Goal: Task Accomplishment & Management: Use online tool/utility

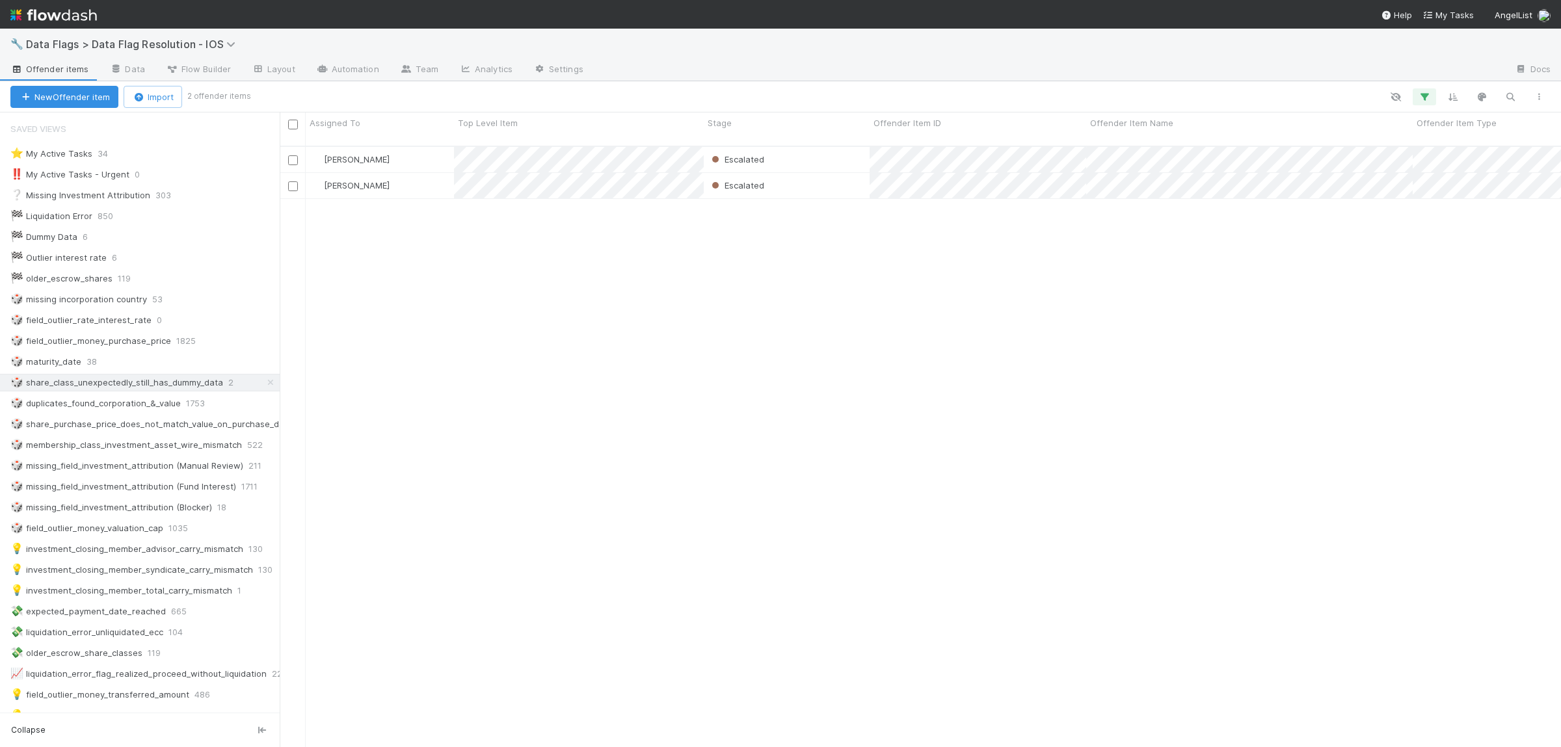
scroll to position [1, 1]
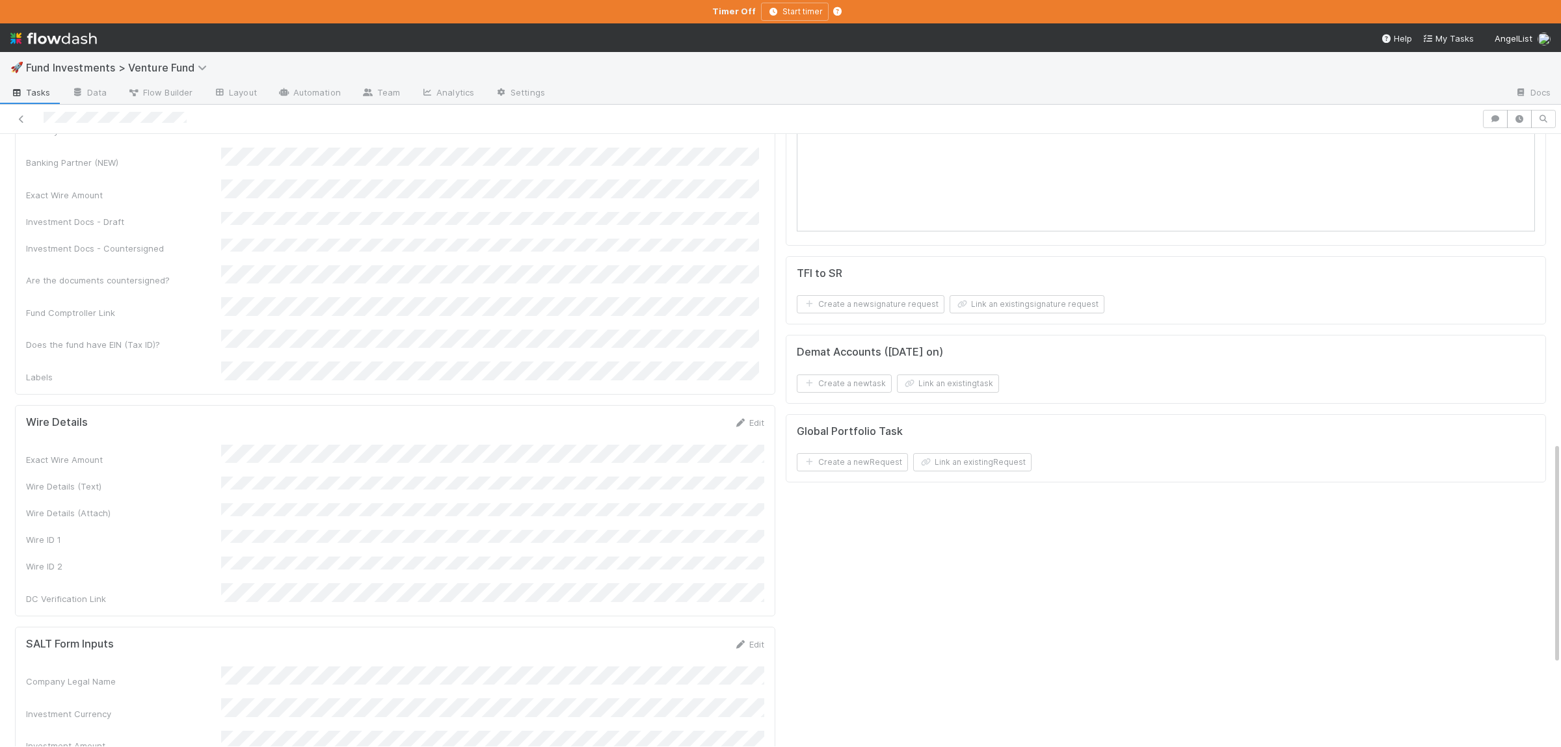
scroll to position [888, 0]
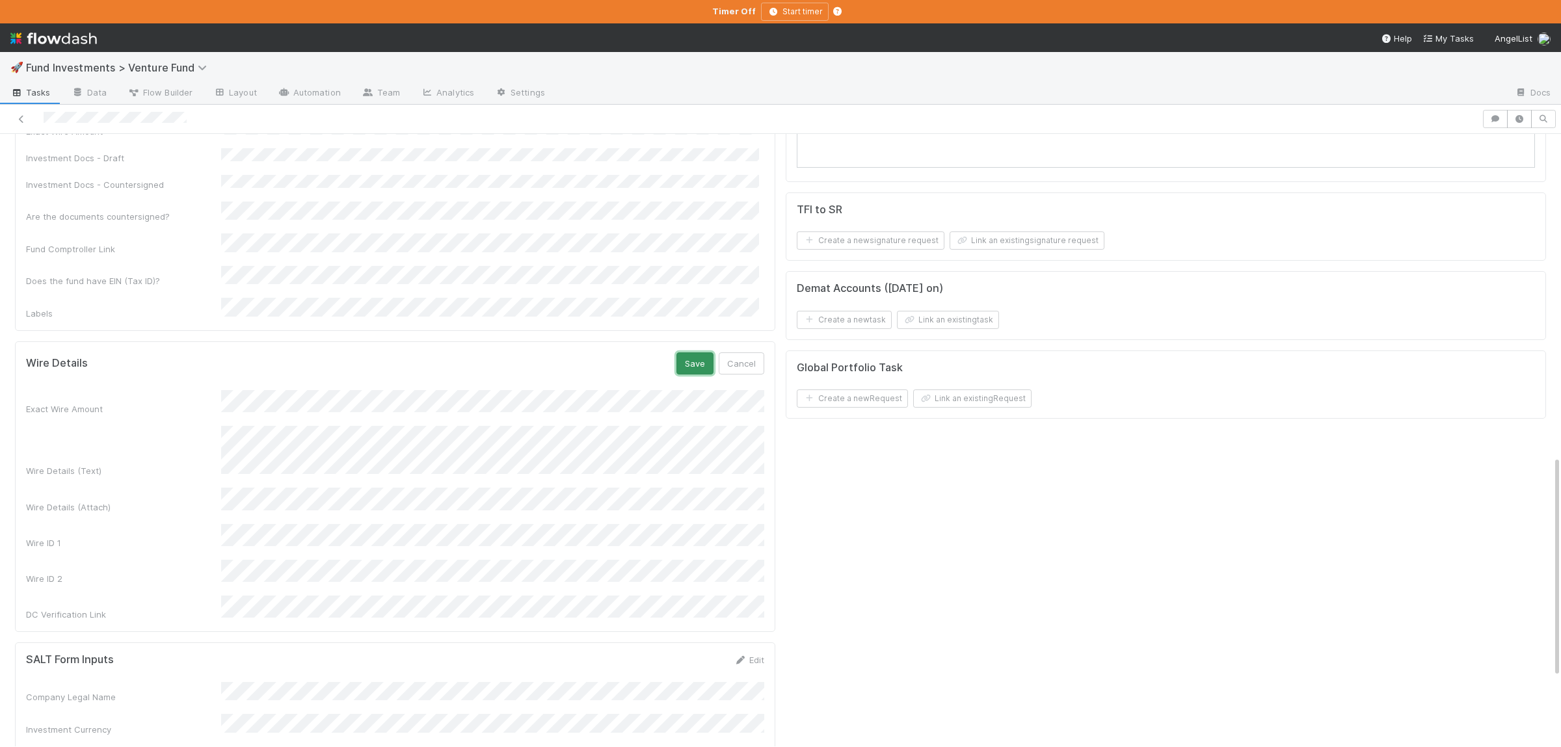
click at [699, 352] on button "Save" at bounding box center [694, 363] width 37 height 22
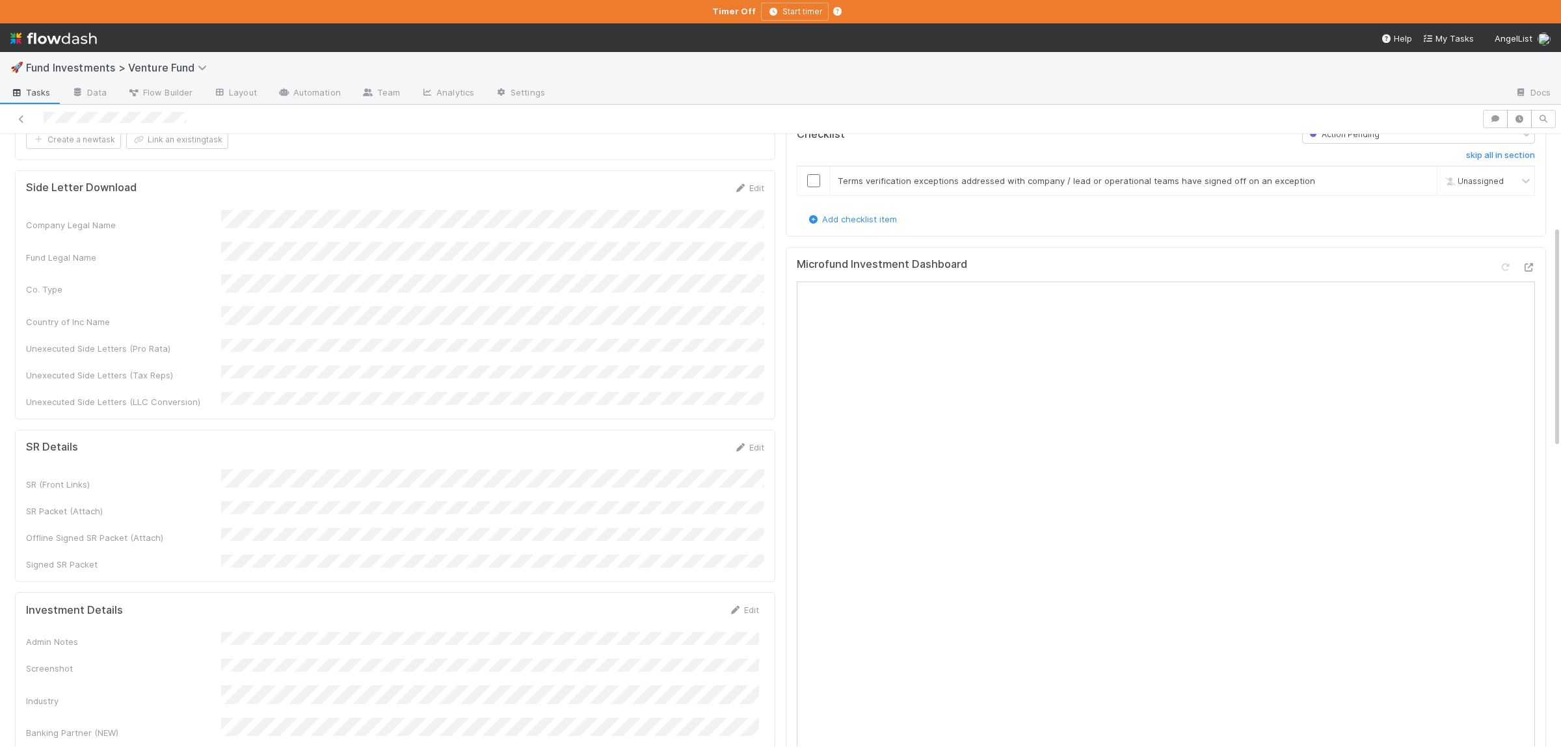
scroll to position [0, 0]
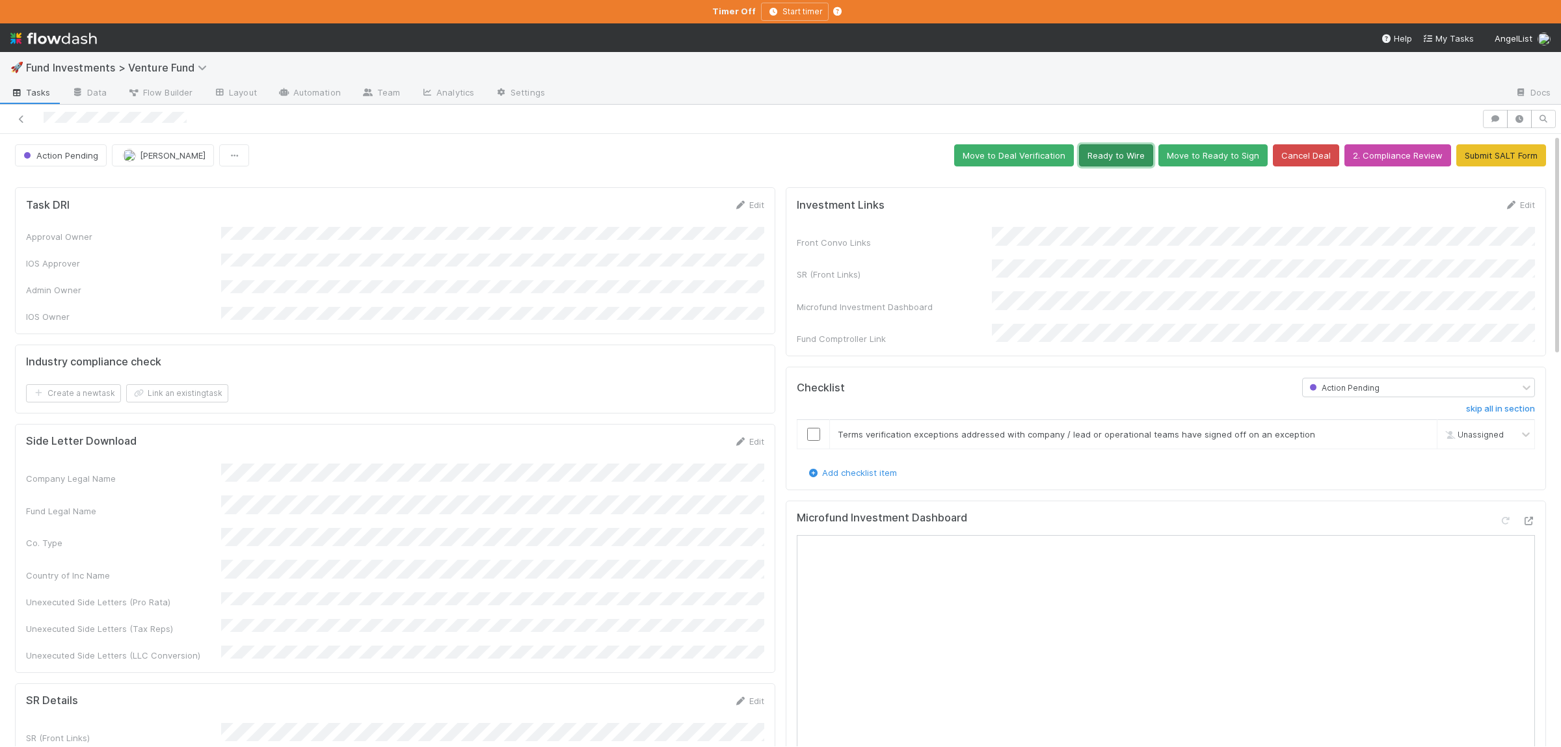
click at [1148, 153] on button "Ready to Wire" at bounding box center [1116, 155] width 74 height 22
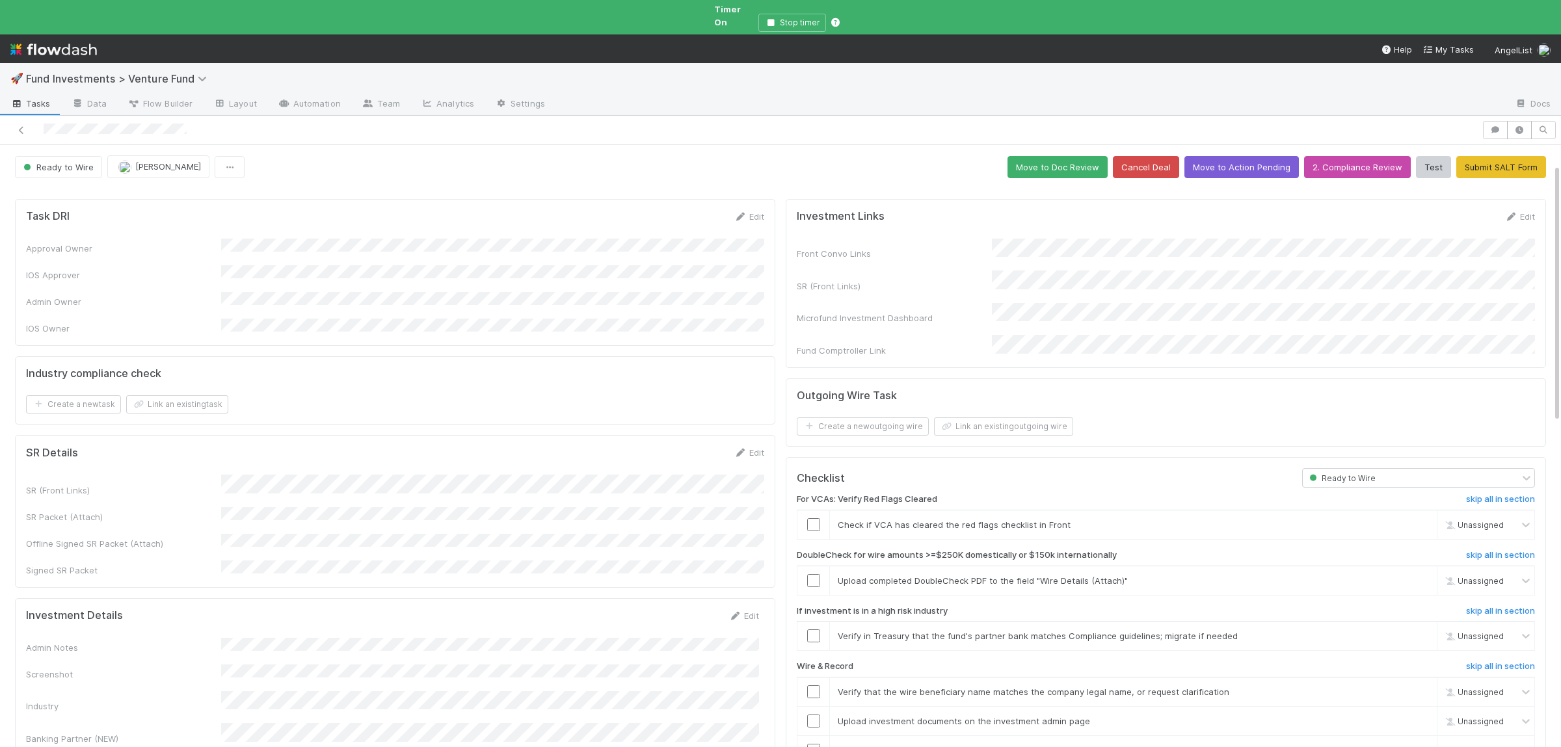
scroll to position [63, 0]
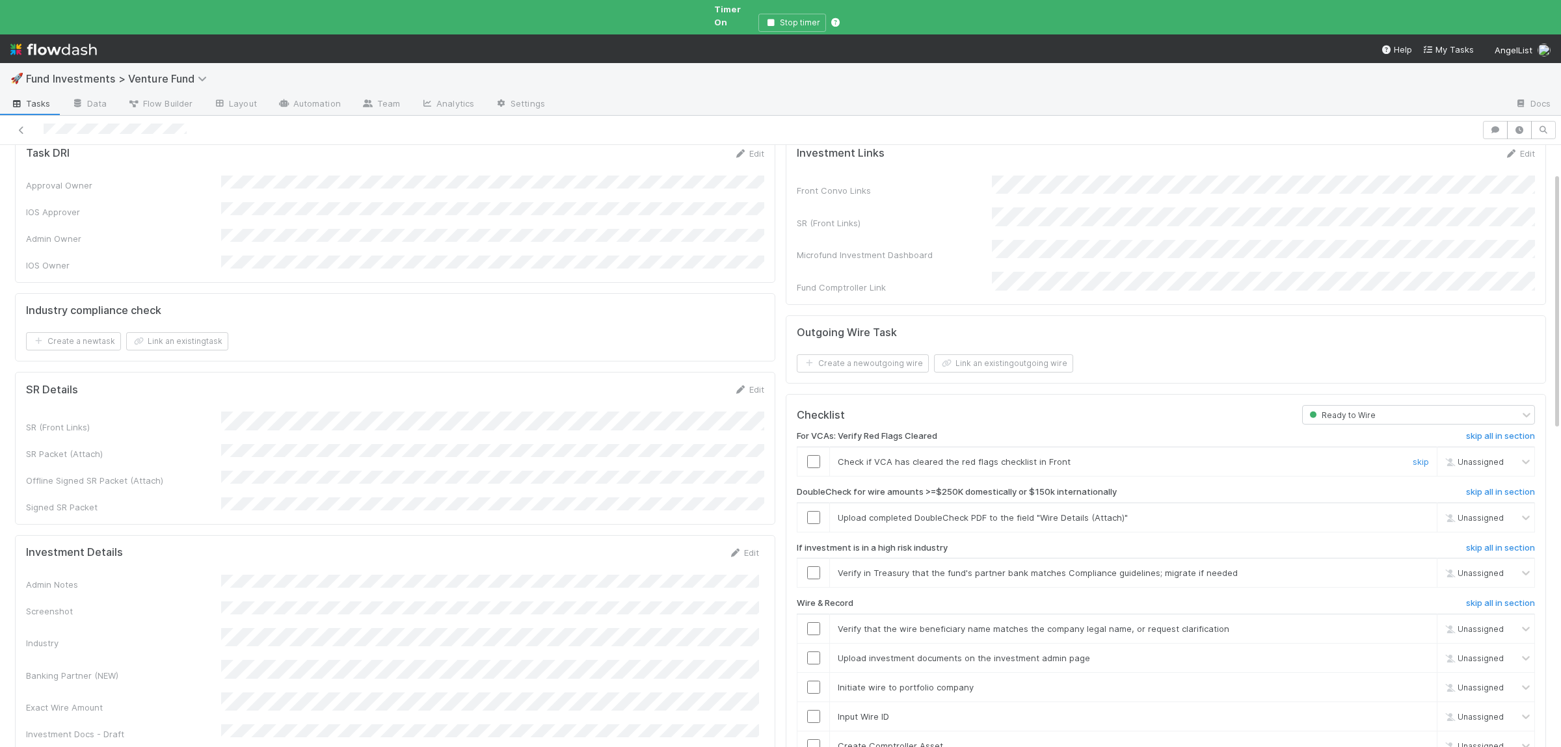
click at [809, 455] on input "checkbox" at bounding box center [813, 461] width 13 height 13
click at [816, 511] on input "checkbox" at bounding box center [813, 517] width 13 height 13
click at [1417, 568] on link "skip" at bounding box center [1421, 573] width 16 height 10
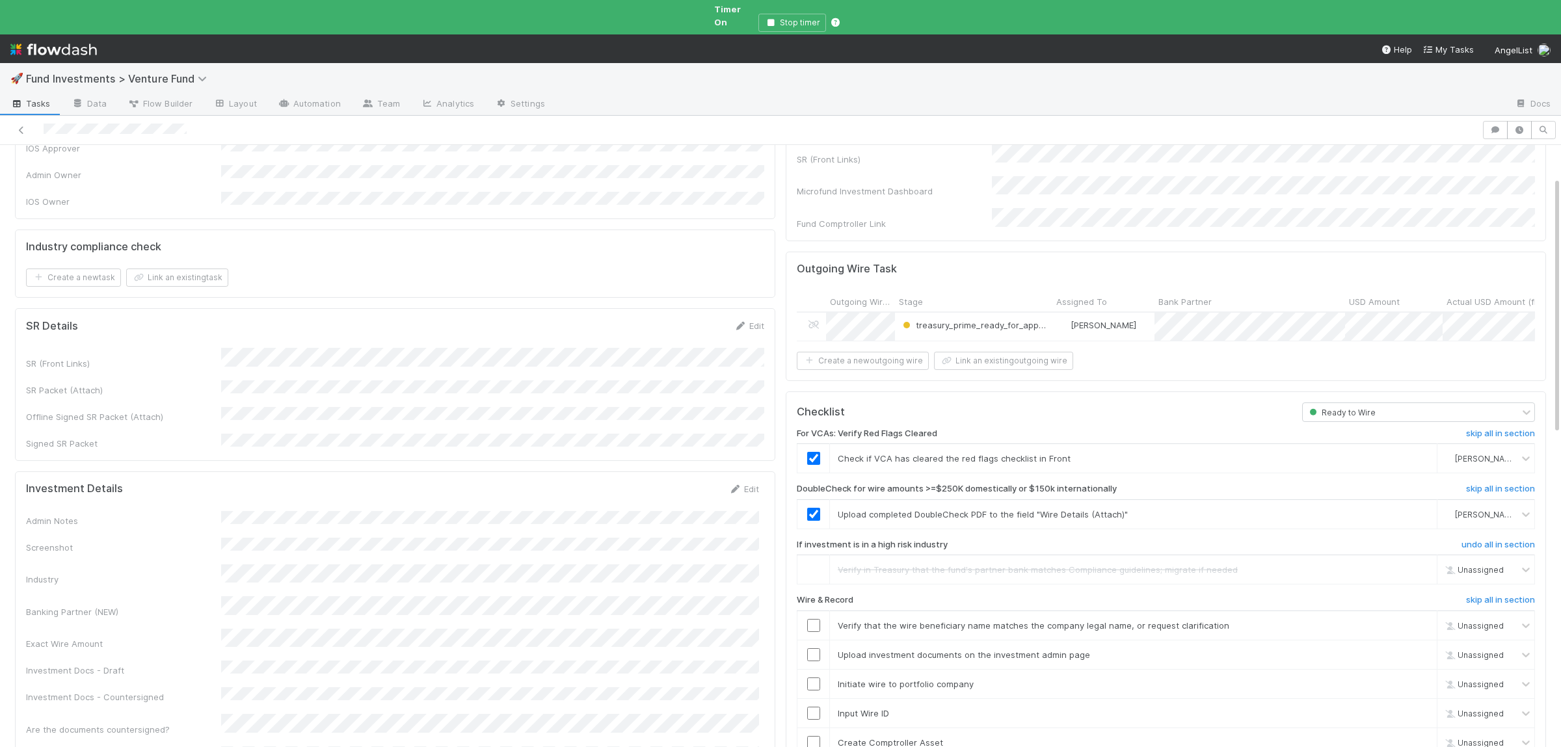
scroll to position [254, 0]
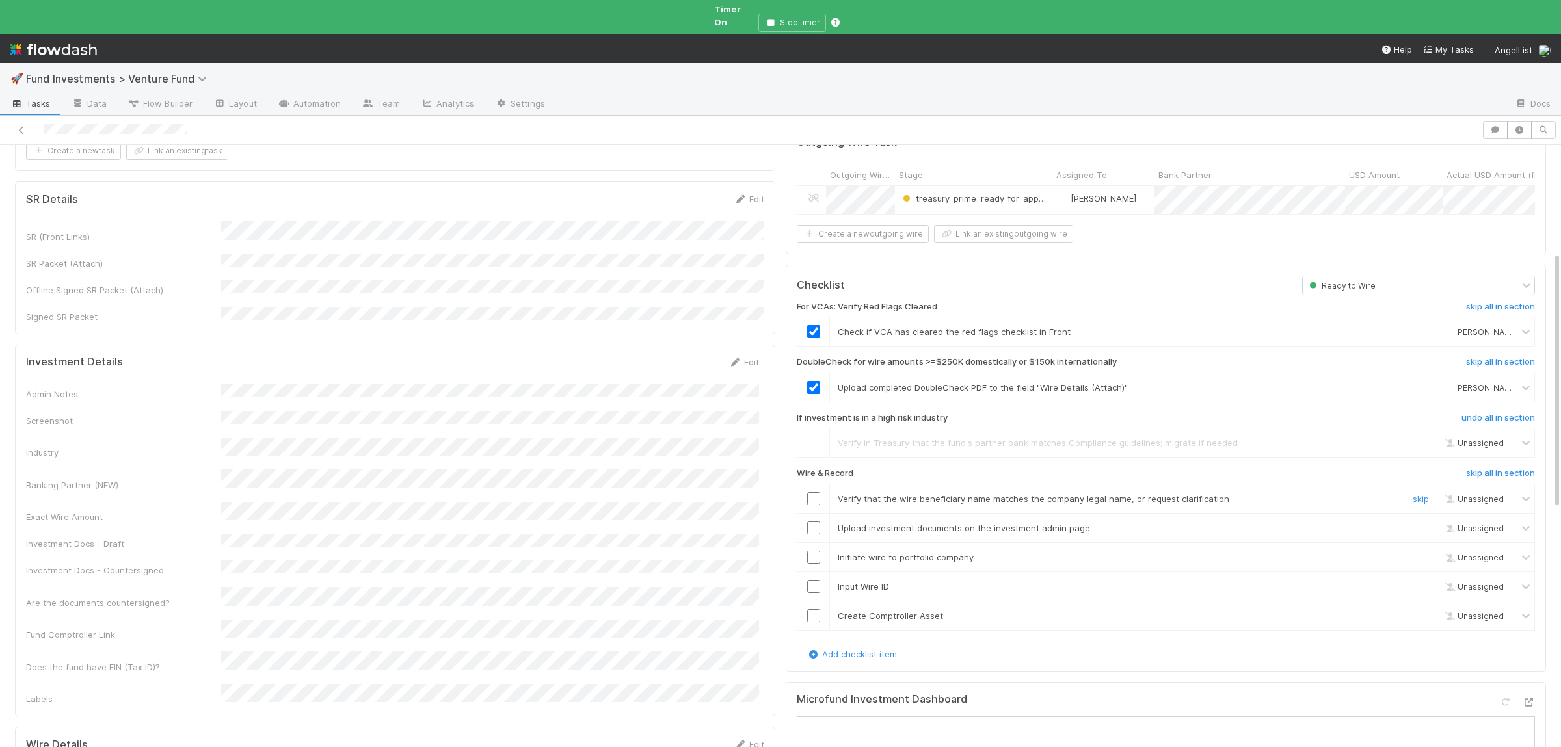
click at [814, 492] on input "checkbox" at bounding box center [813, 498] width 13 height 13
click at [814, 522] on input "checkbox" at bounding box center [813, 528] width 13 height 13
click at [818, 551] on input "checkbox" at bounding box center [813, 557] width 13 height 13
click at [812, 580] on input "checkbox" at bounding box center [813, 586] width 13 height 13
click at [819, 609] on input "checkbox" at bounding box center [813, 615] width 13 height 13
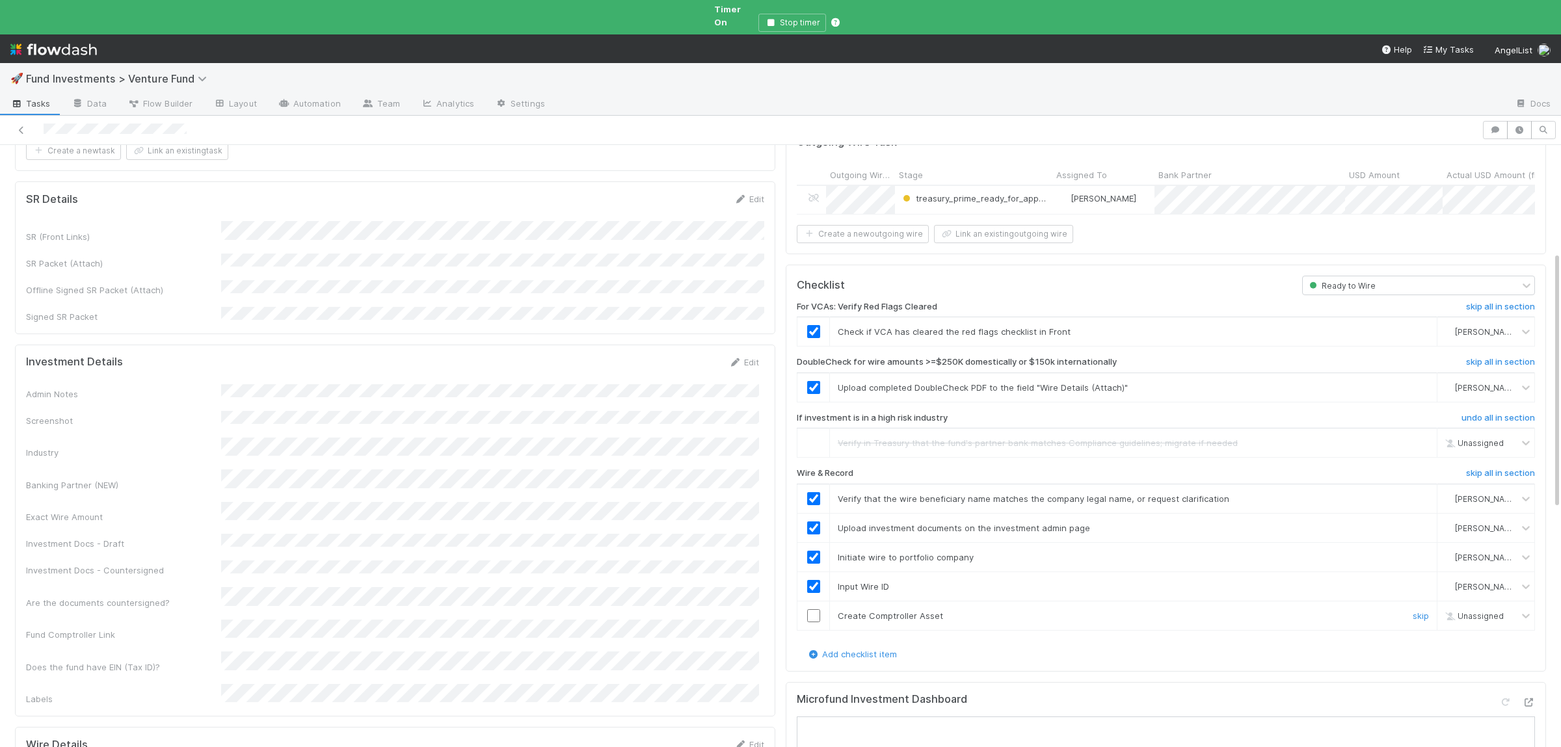
drag, startPoint x: 812, startPoint y: 598, endPoint x: 708, endPoint y: 585, distance: 104.2
click at [812, 609] on input "checkbox" at bounding box center [813, 615] width 13 height 13
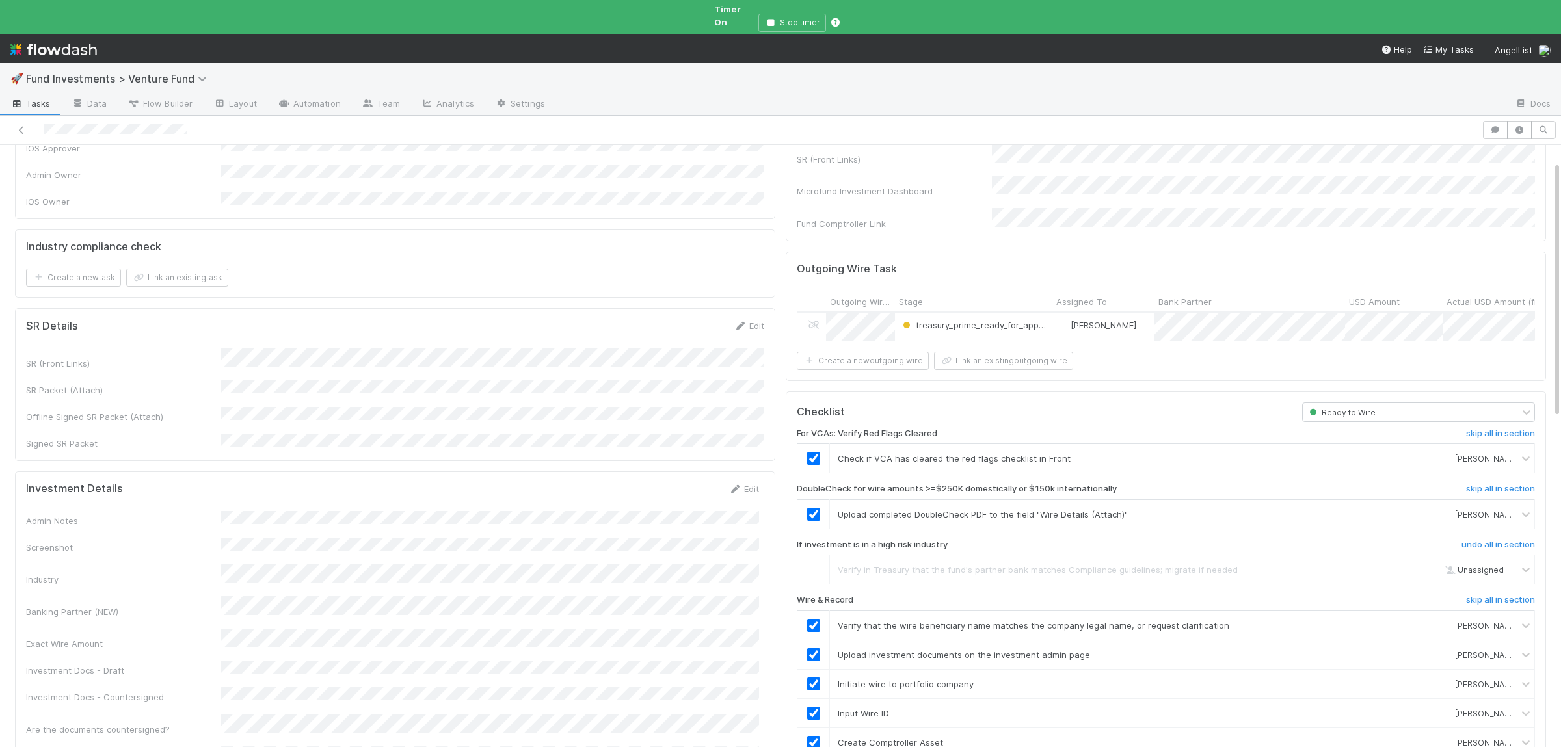
scroll to position [0, 0]
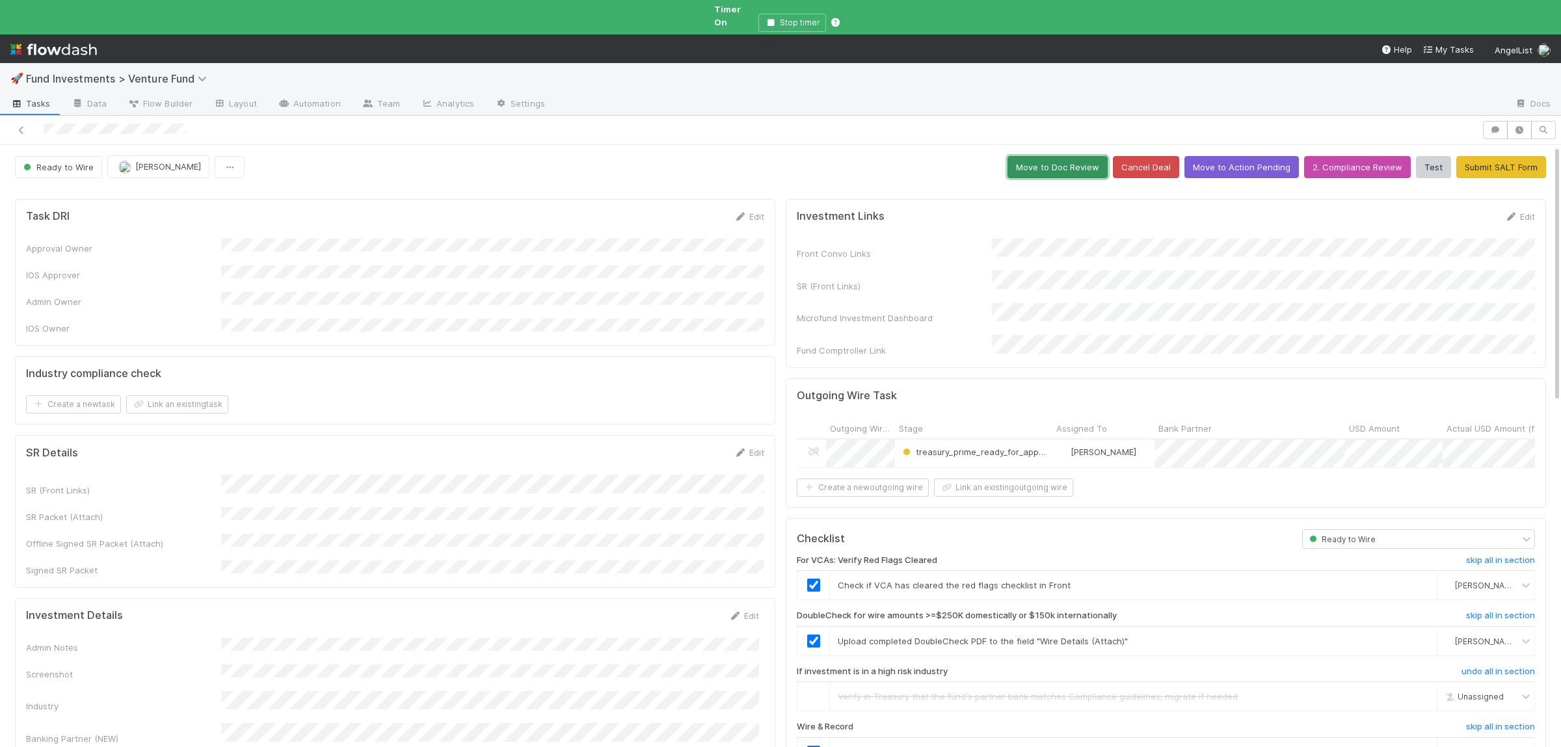
click at [1062, 156] on button "Move to Doc Review" at bounding box center [1057, 167] width 100 height 22
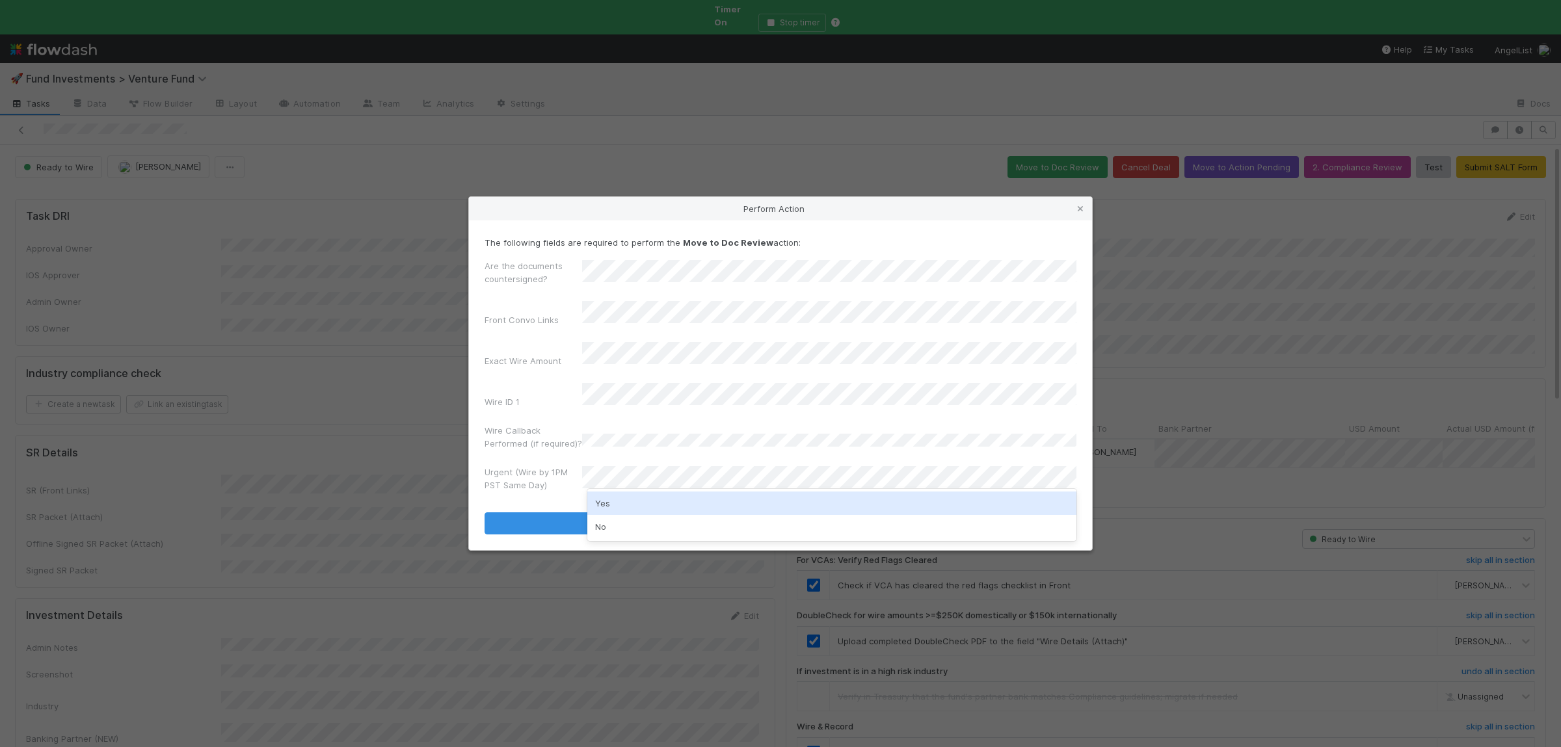
click at [628, 523] on div "No" at bounding box center [831, 526] width 489 height 23
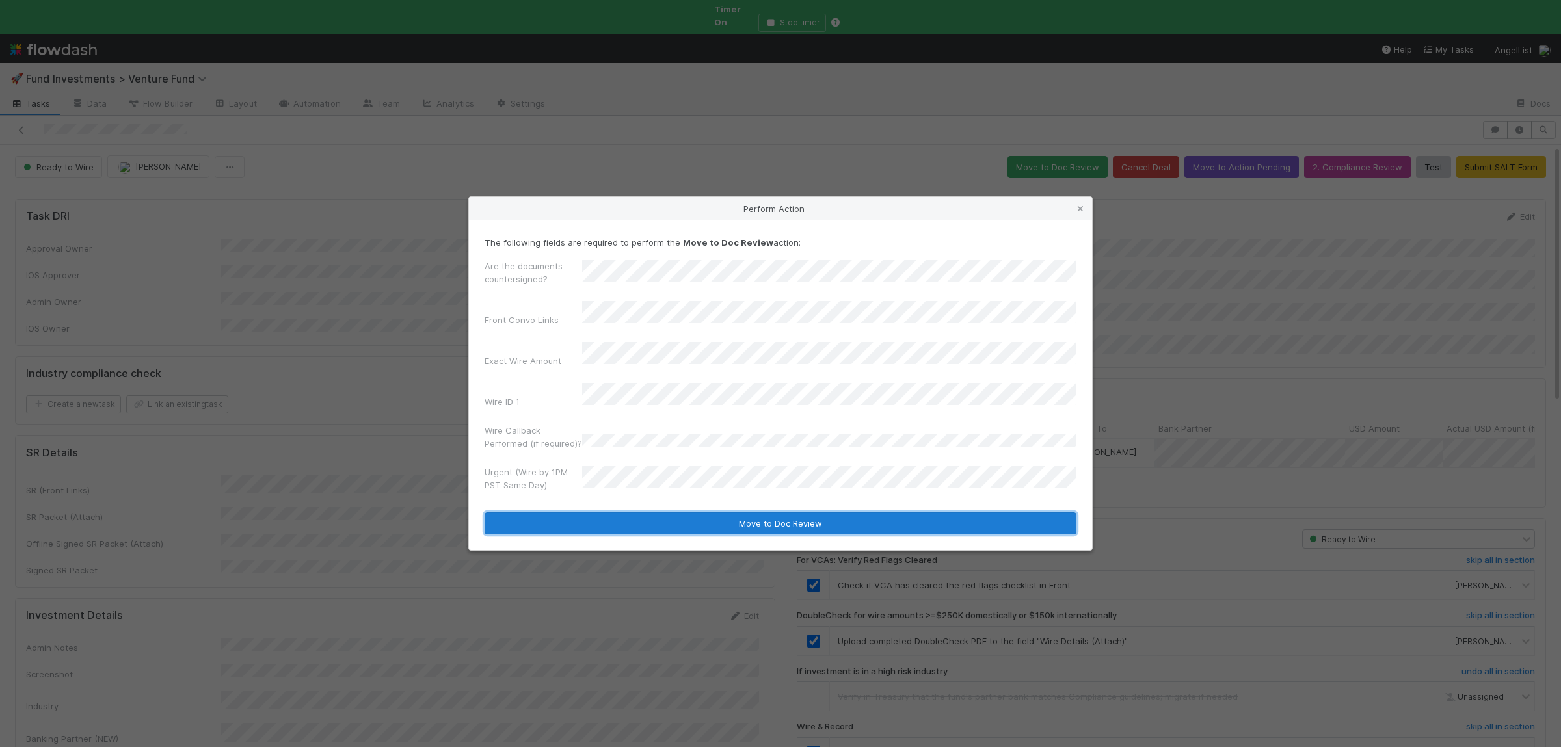
click at [631, 512] on button "Move to Doc Review" at bounding box center [781, 523] width 592 height 22
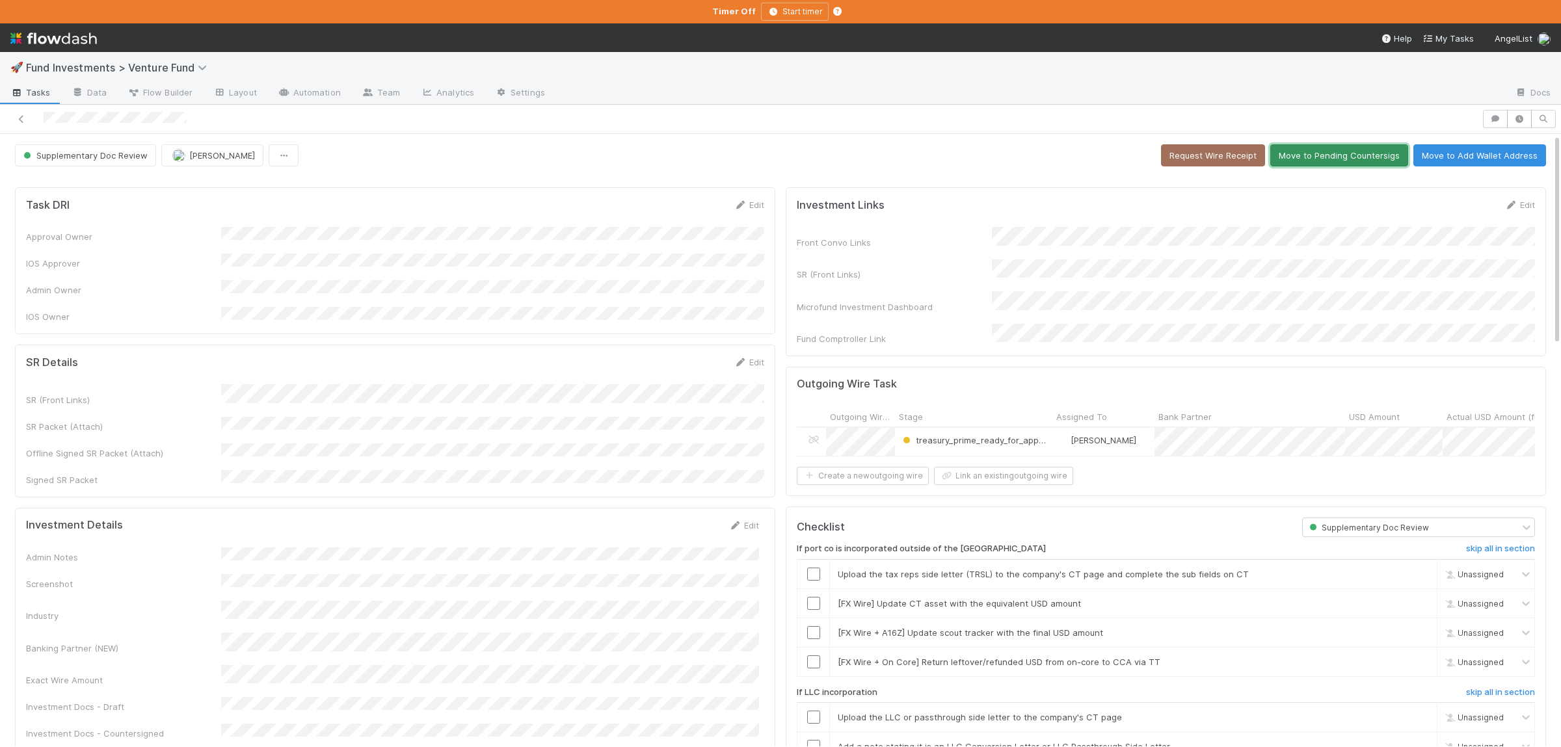
click at [1339, 152] on button "Move to Pending Countersigs" at bounding box center [1339, 155] width 138 height 22
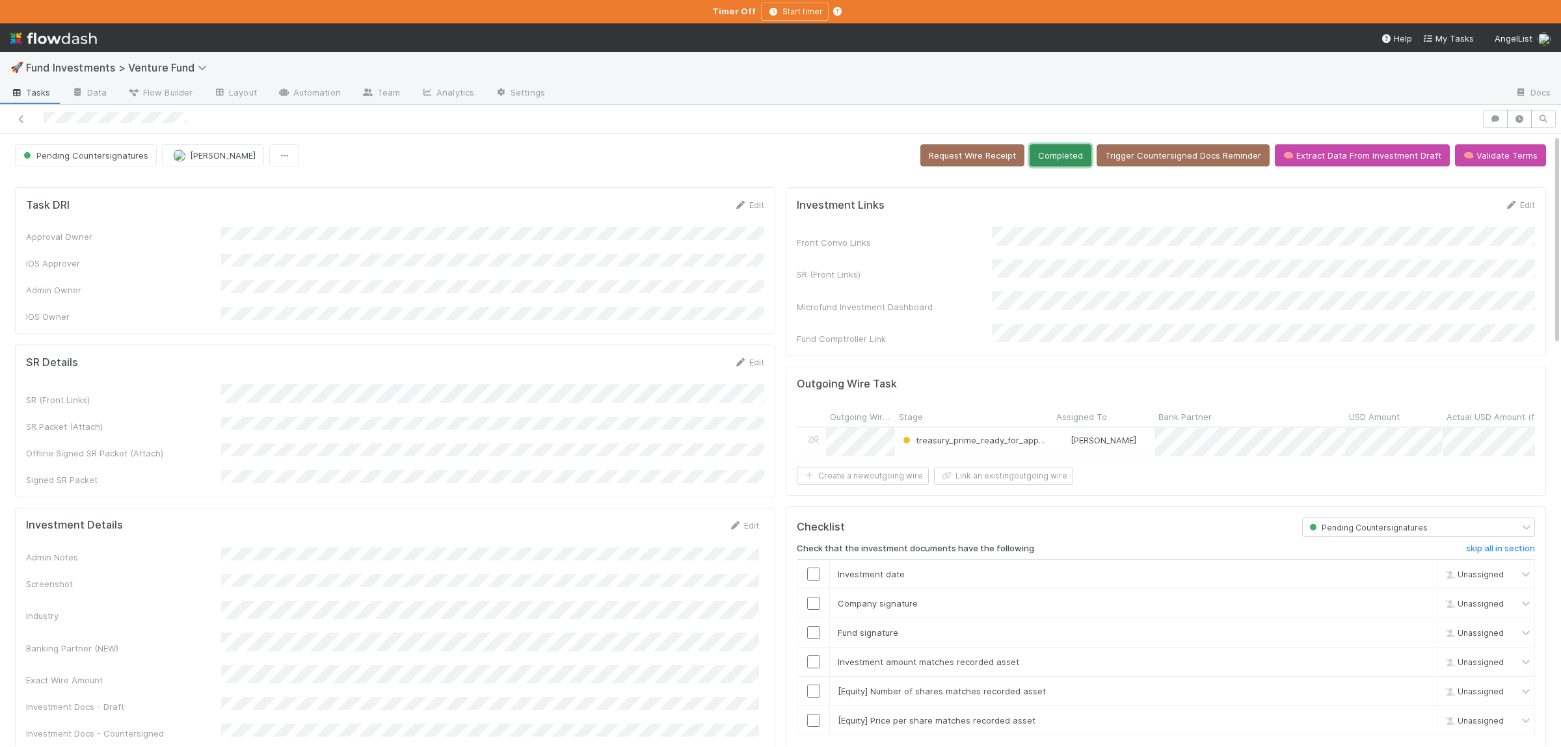
click at [1069, 158] on button "Completed" at bounding box center [1061, 155] width 62 height 22
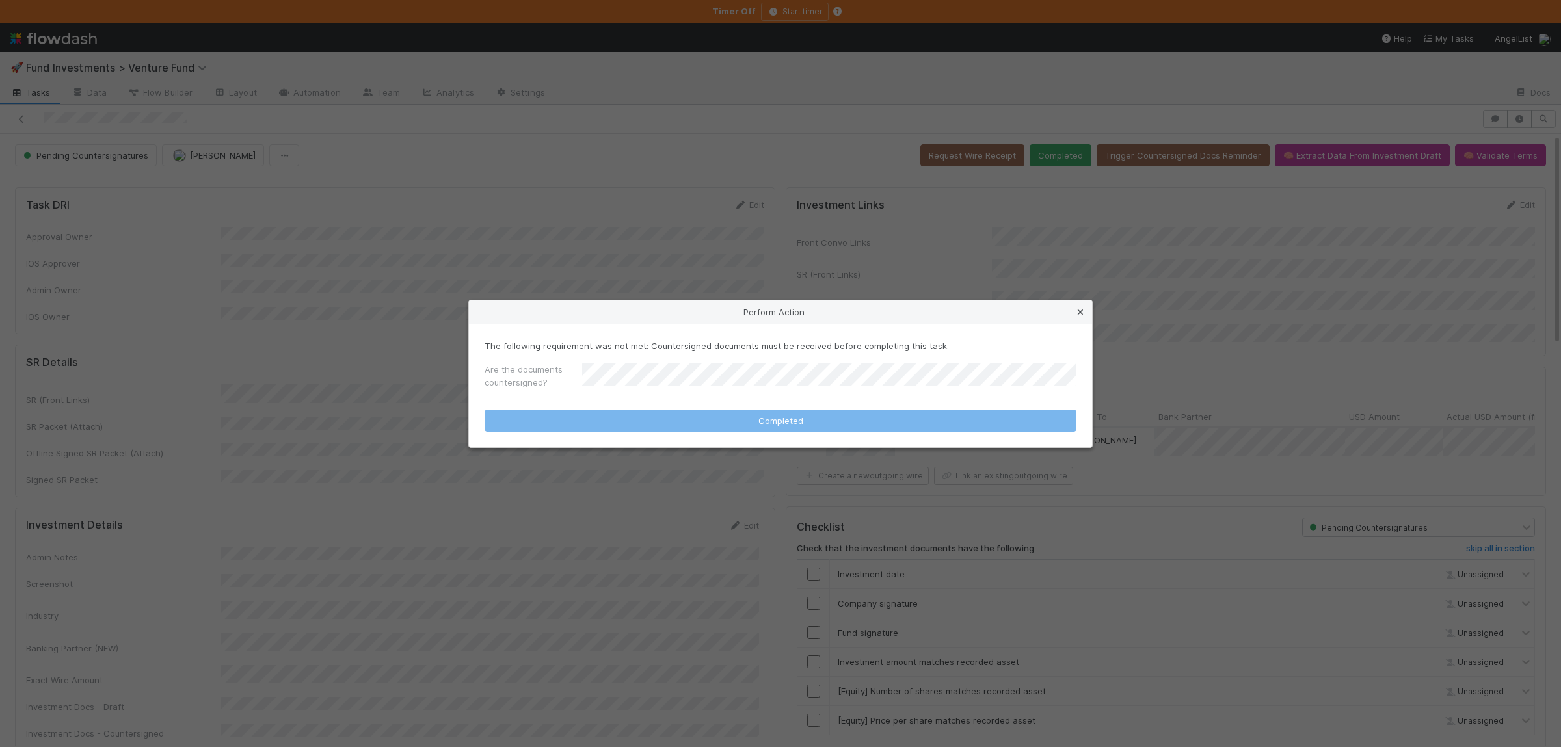
click at [1078, 309] on icon at bounding box center [1080, 312] width 13 height 8
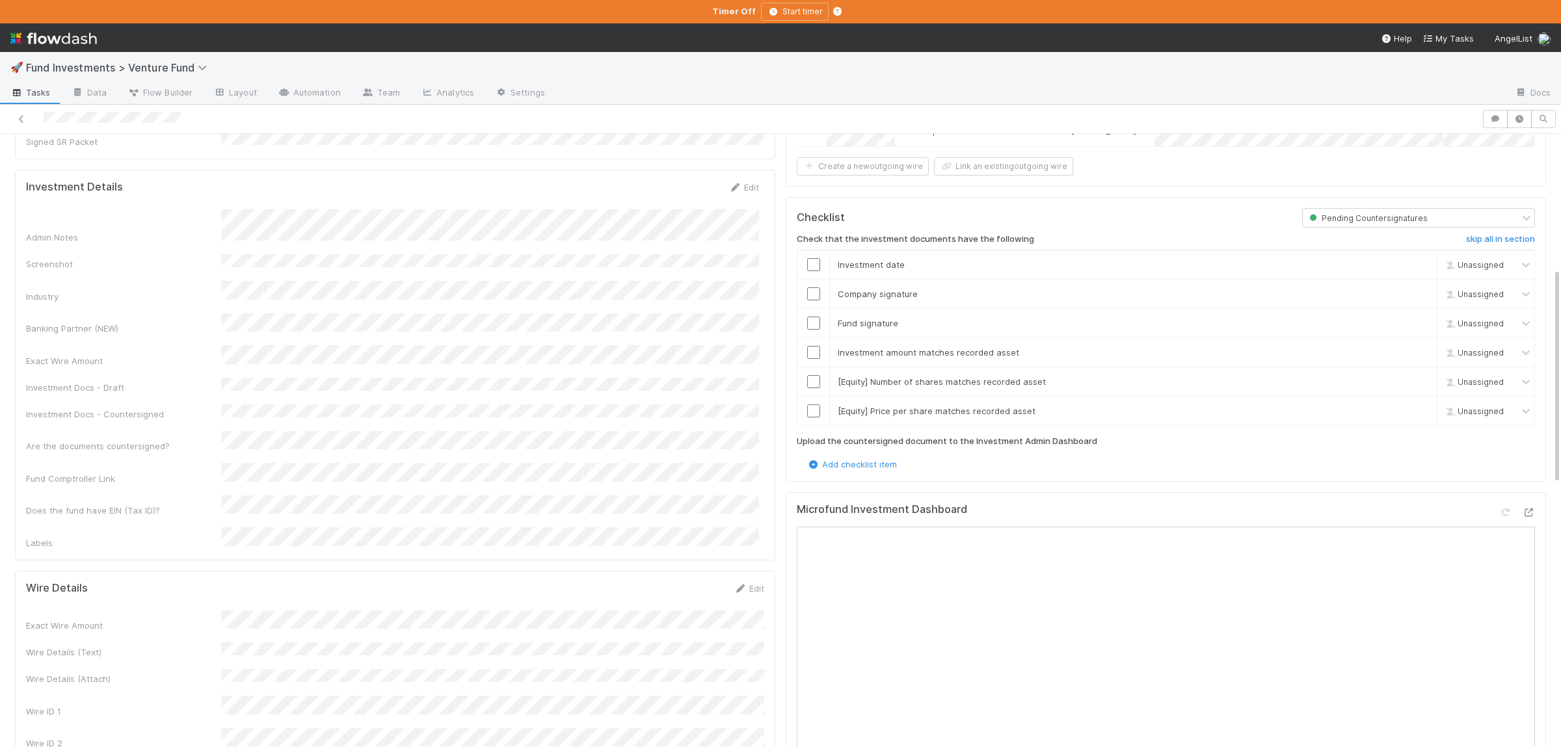
scroll to position [317, 0]
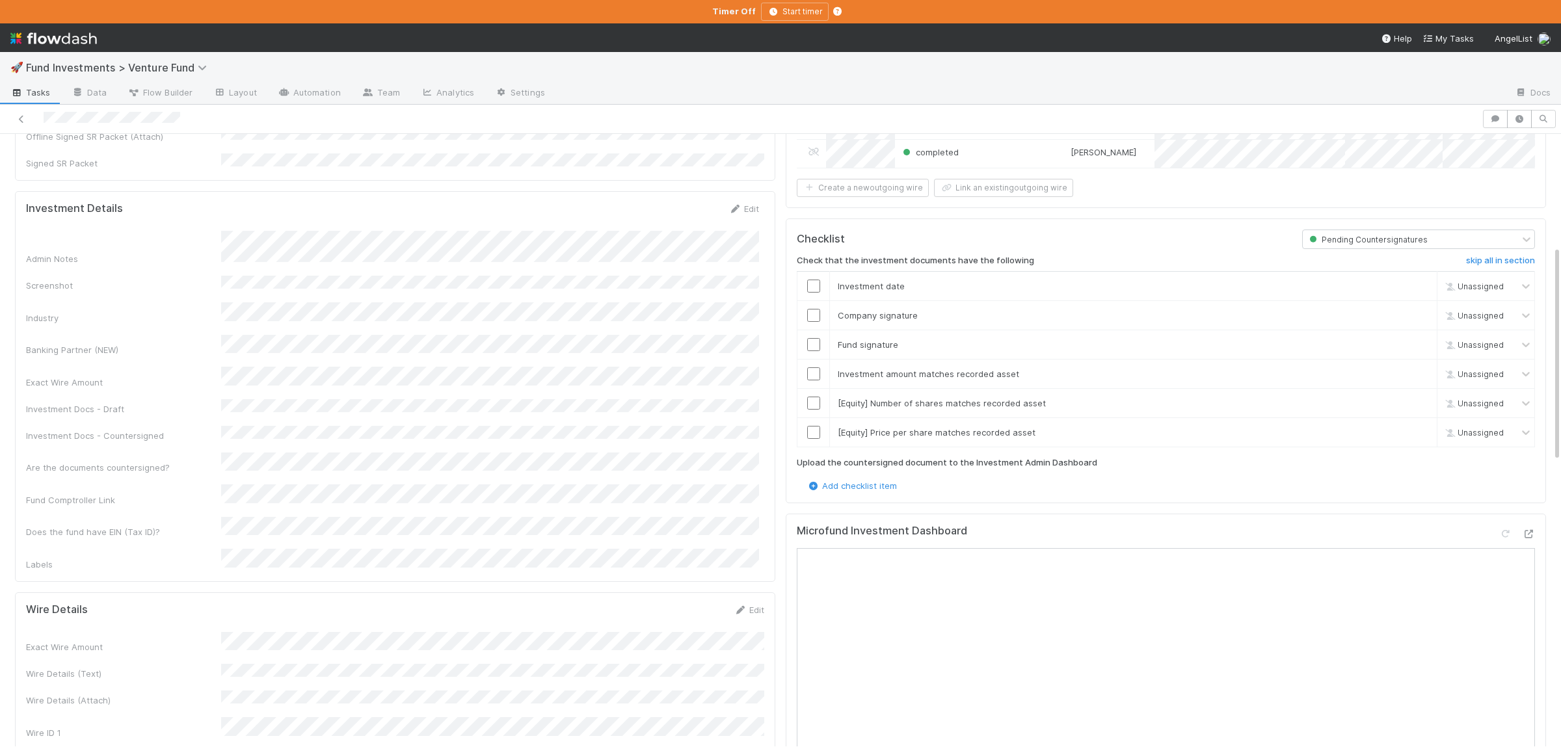
click at [445, 243] on div "Admin Notes Screenshot Industry Banking Partner (NEW) Exact Wire Amount Investm…" at bounding box center [392, 401] width 733 height 340
click at [445, 241] on div "Admin Notes Screenshot Industry Banking Partner (NEW) Exact Wire Amount Investm…" at bounding box center [392, 401] width 733 height 340
click at [740, 202] on button "Cancel" at bounding box center [736, 213] width 46 height 22
click at [693, 202] on button "Save" at bounding box center [689, 213] width 37 height 22
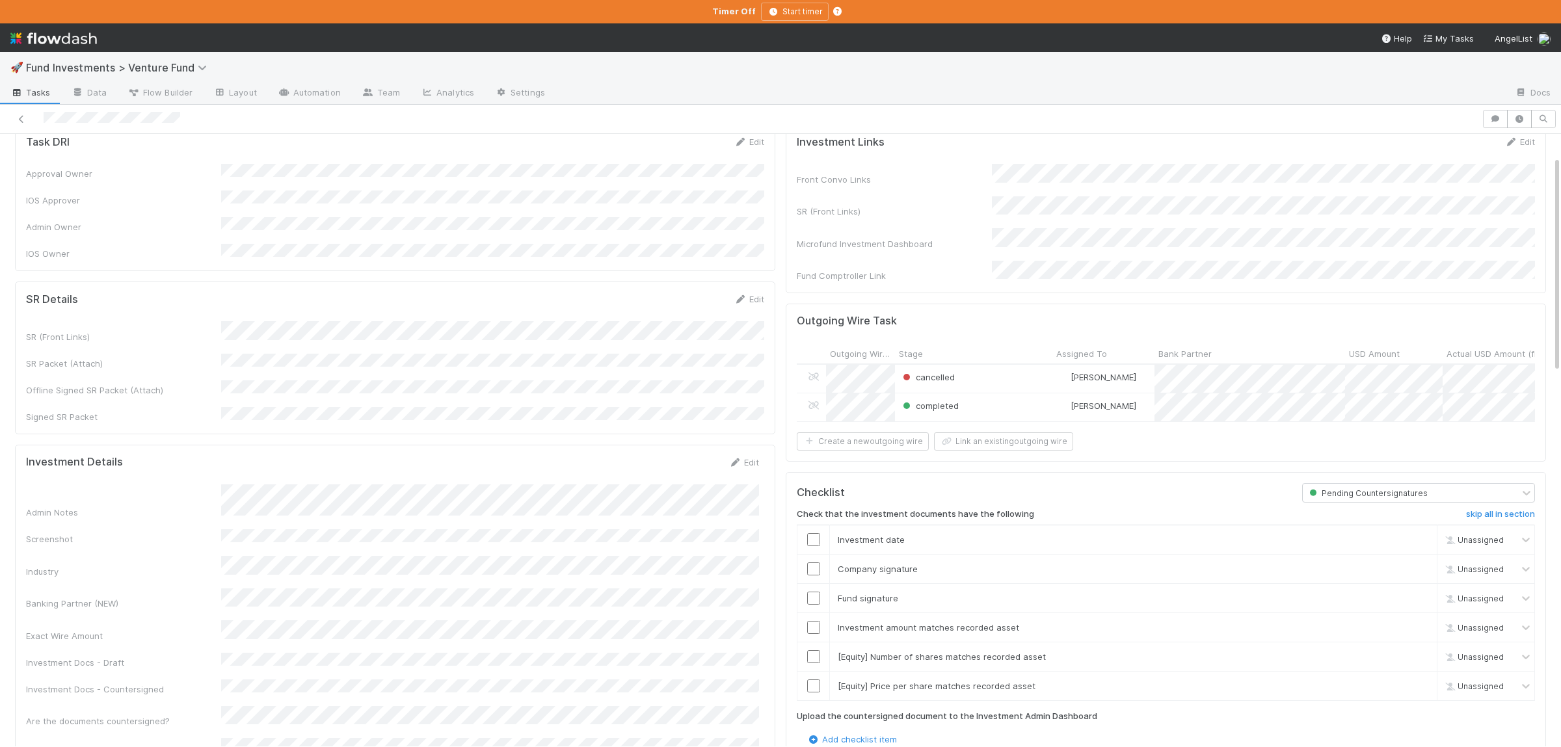
scroll to position [0, 0]
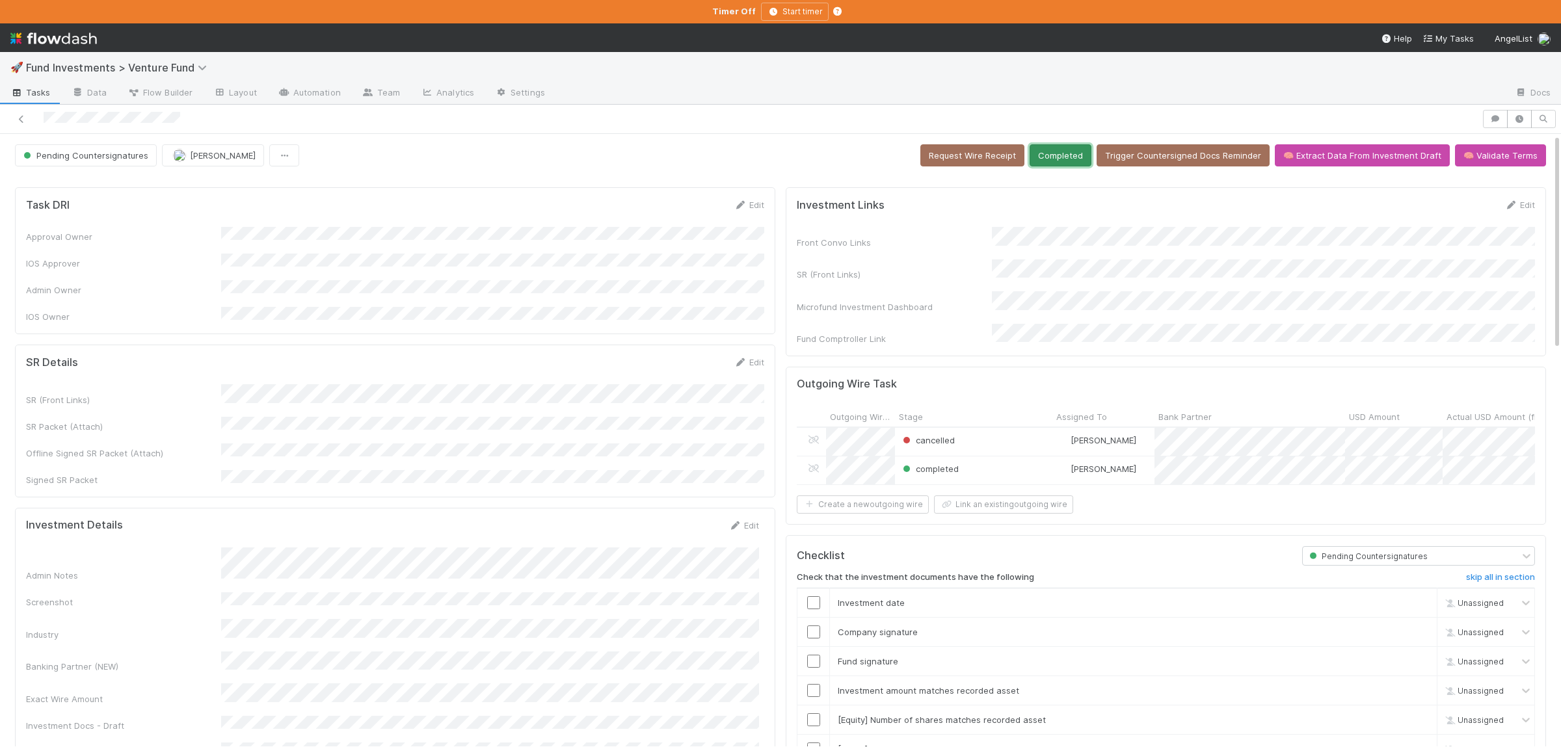
click at [1059, 163] on button "Completed" at bounding box center [1061, 155] width 62 height 22
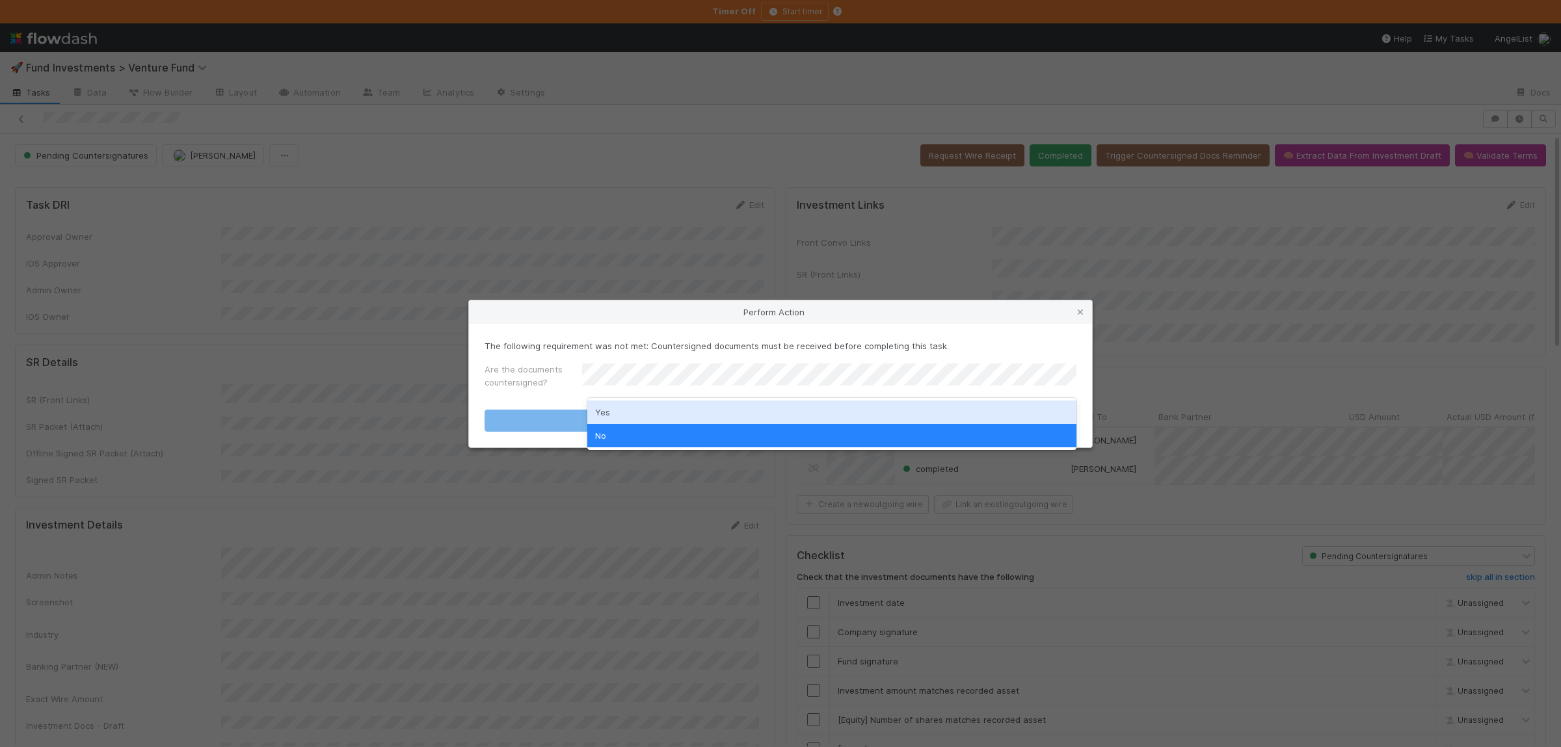
click at [641, 404] on div "Yes" at bounding box center [831, 412] width 489 height 23
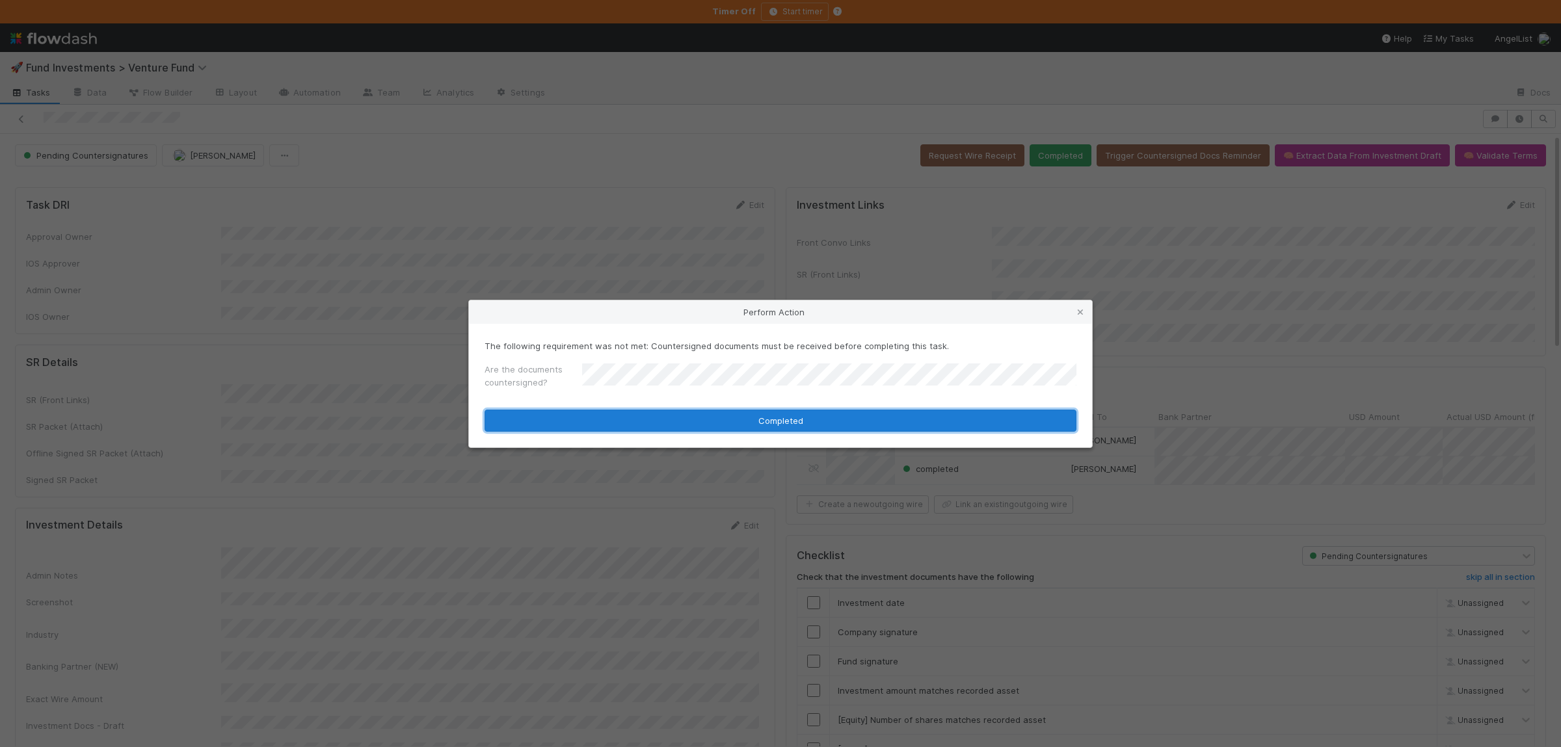
click at [637, 419] on button "Completed" at bounding box center [781, 421] width 592 height 22
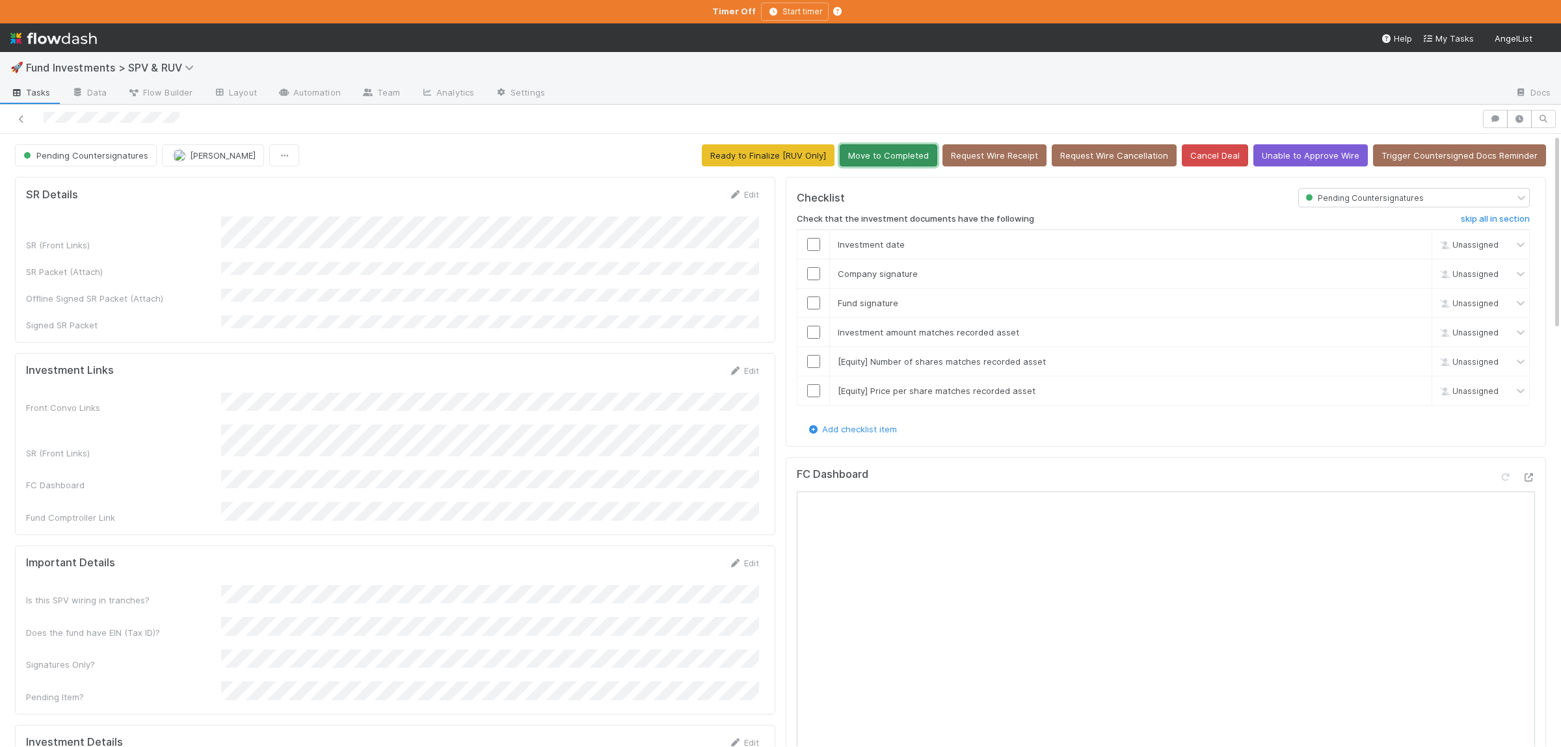
click at [924, 149] on button "Move to Completed" at bounding box center [889, 155] width 98 height 22
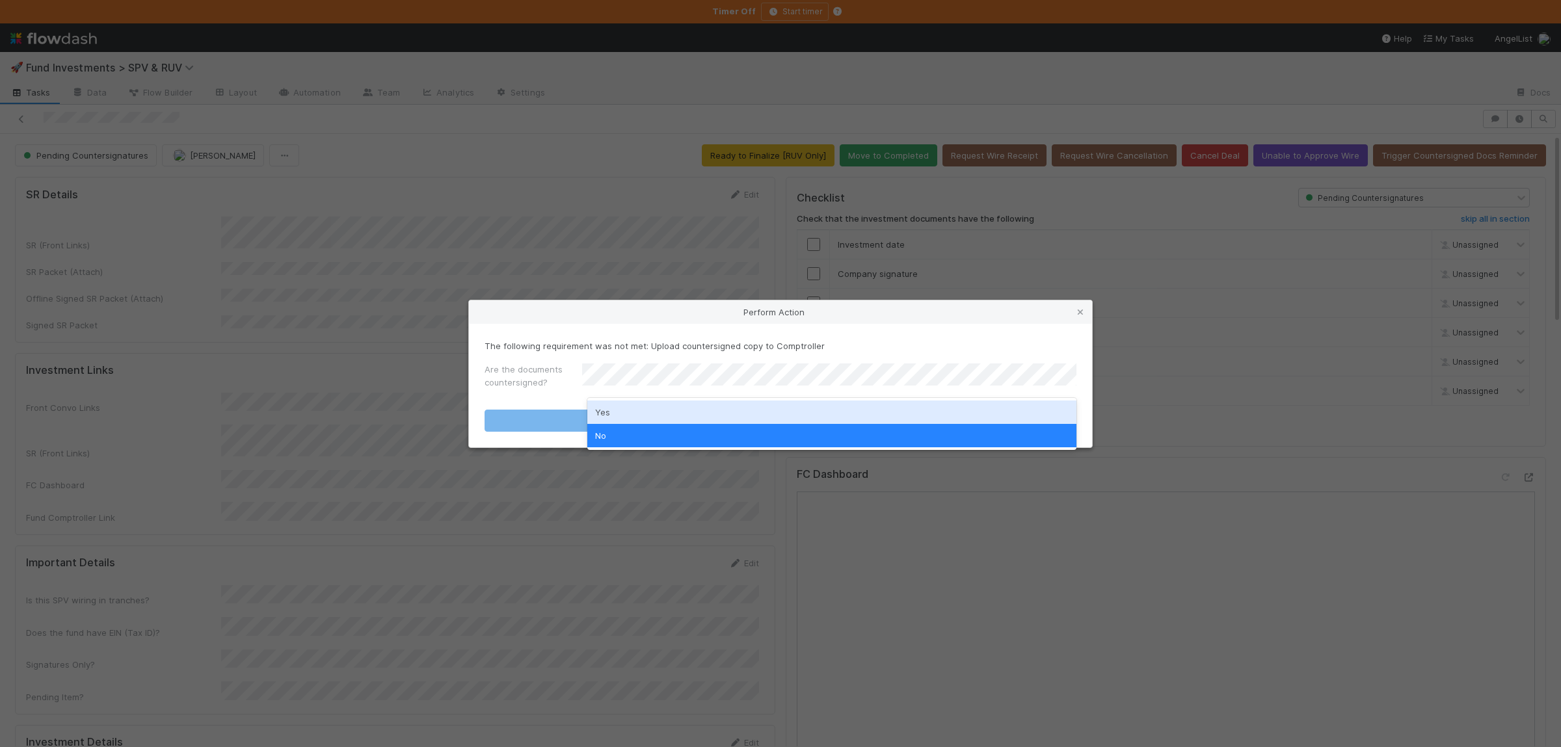
click at [646, 416] on div "Yes" at bounding box center [831, 412] width 489 height 23
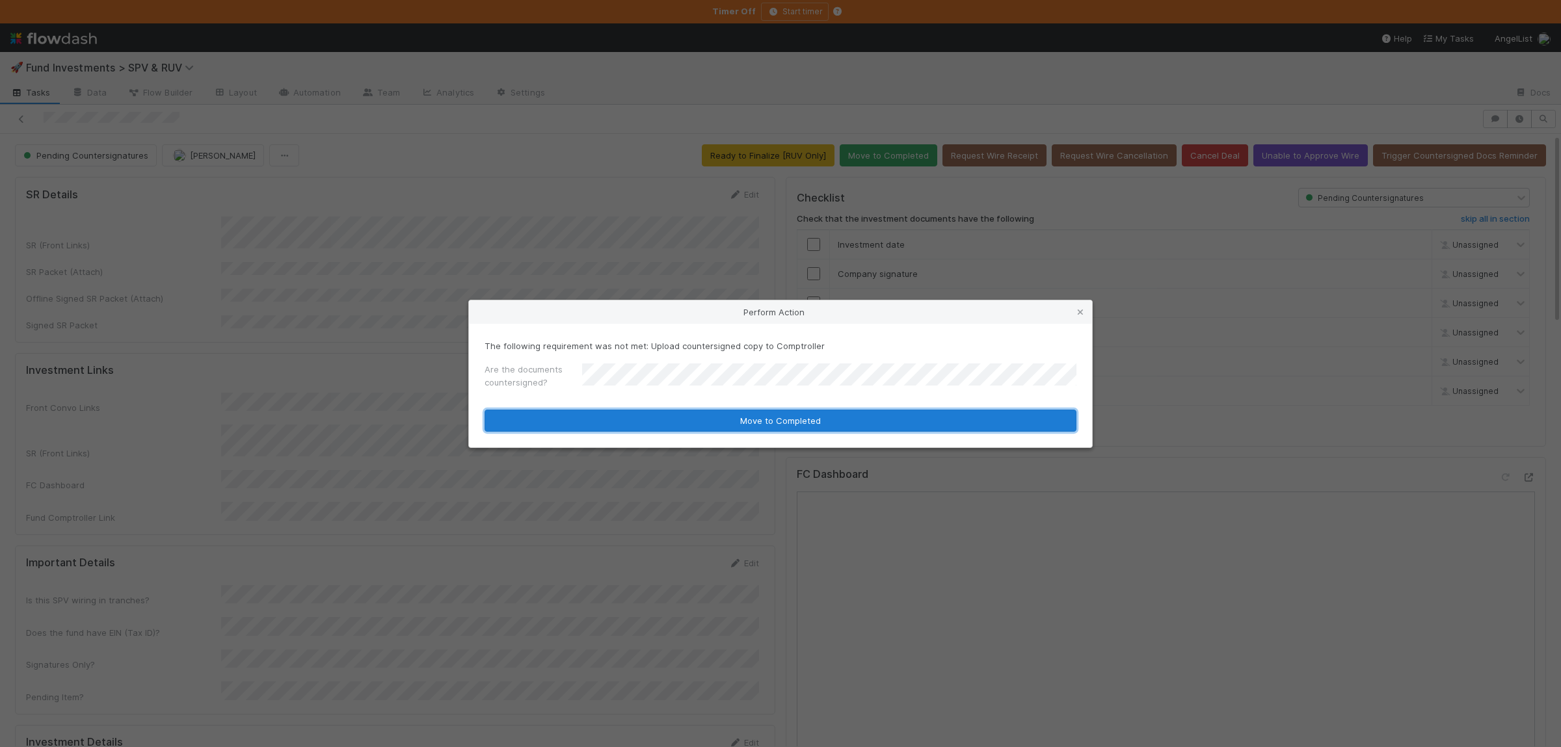
click at [643, 423] on button "Move to Completed" at bounding box center [781, 421] width 592 height 22
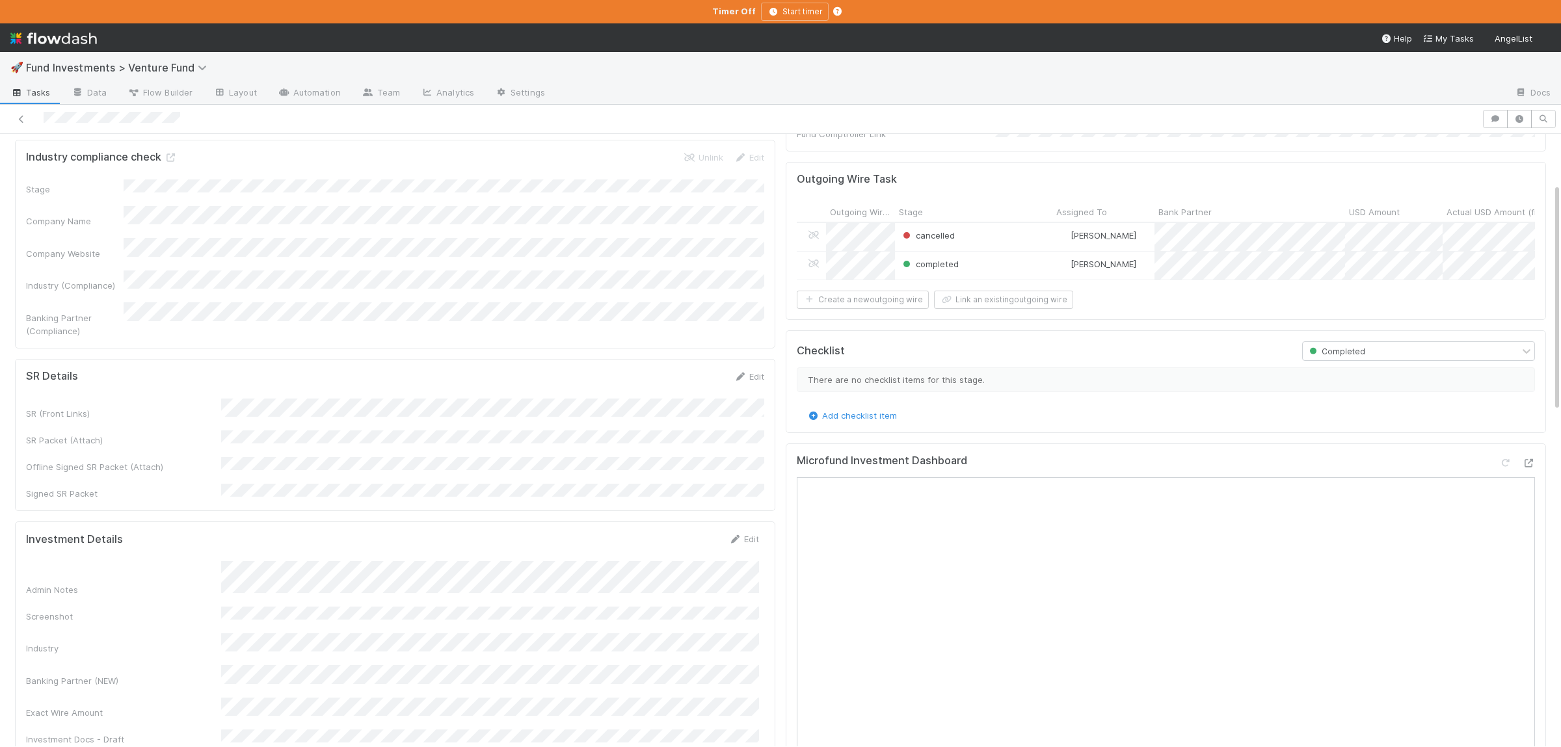
scroll to position [317, 0]
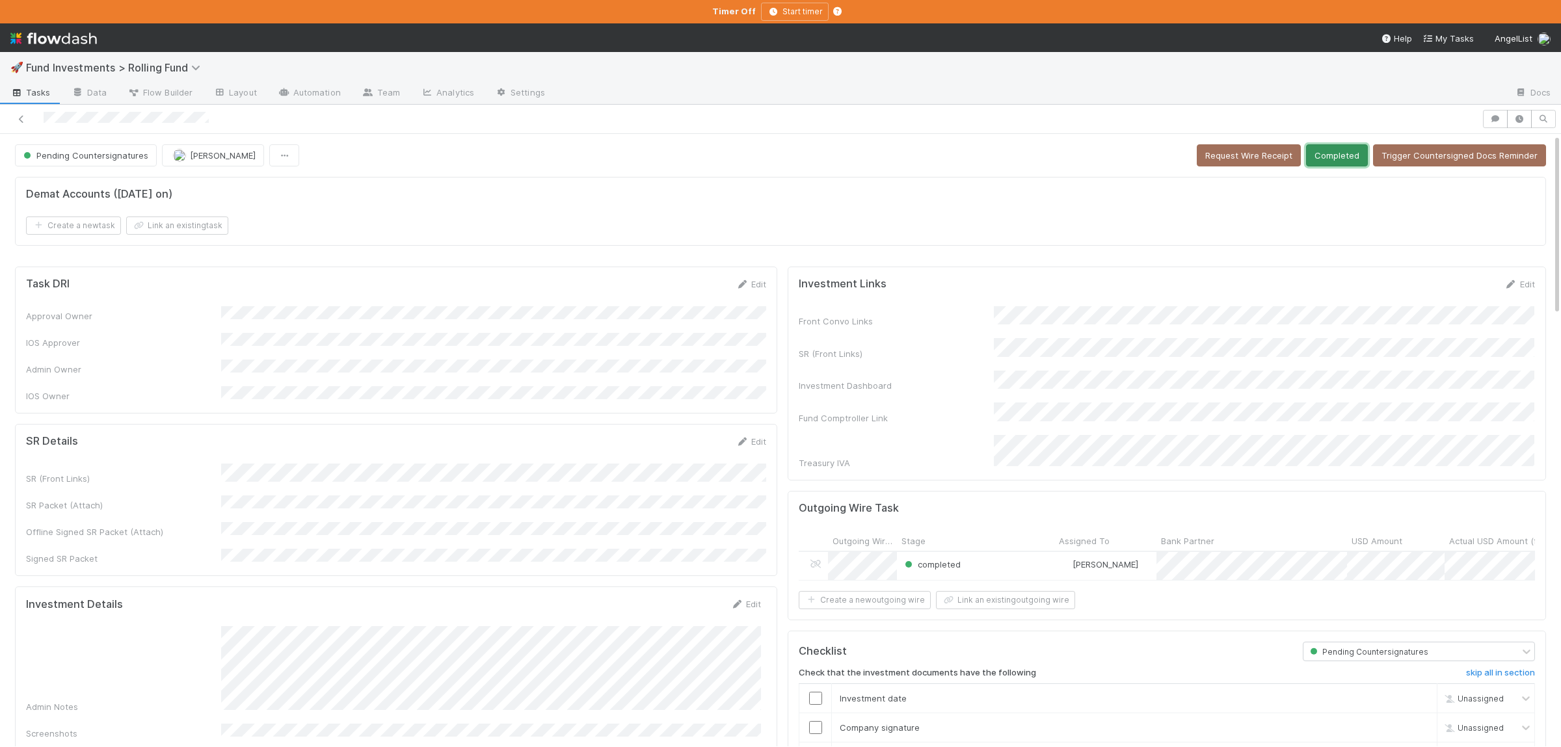
click at [1346, 163] on button "Completed" at bounding box center [1337, 155] width 62 height 22
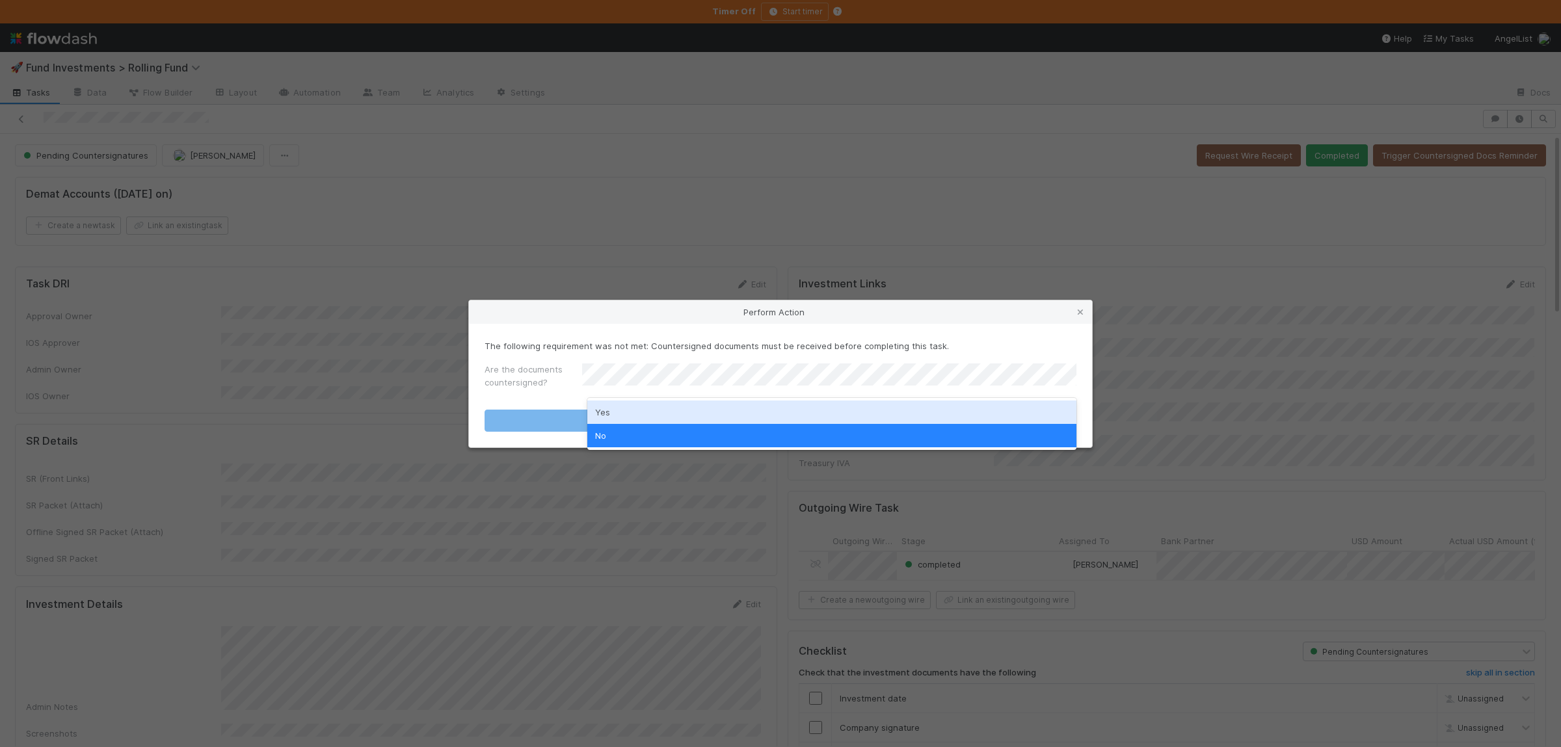
click at [621, 415] on div "Yes" at bounding box center [831, 412] width 489 height 23
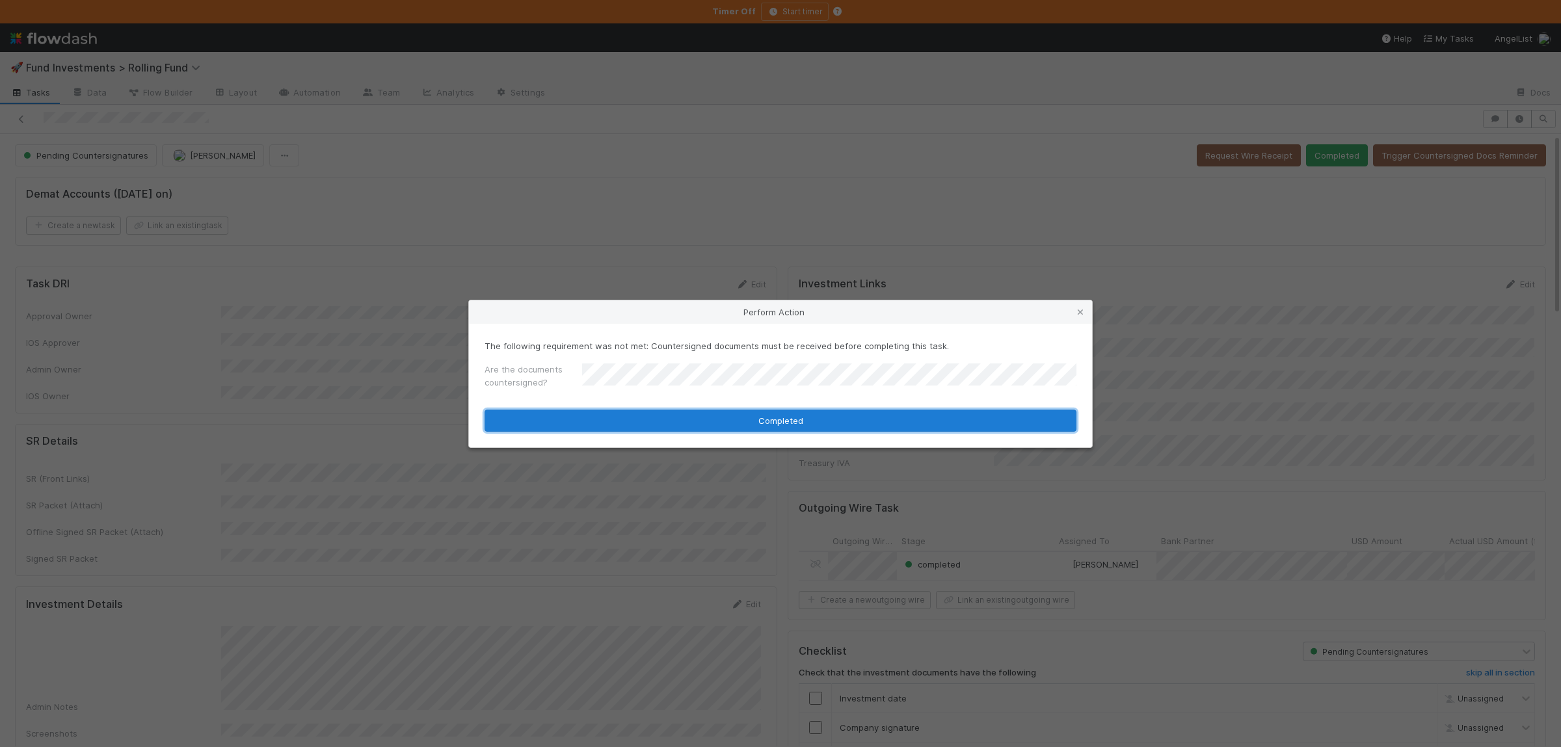
click at [620, 419] on button "Completed" at bounding box center [781, 421] width 592 height 22
